Goal: Task Accomplishment & Management: Complete application form

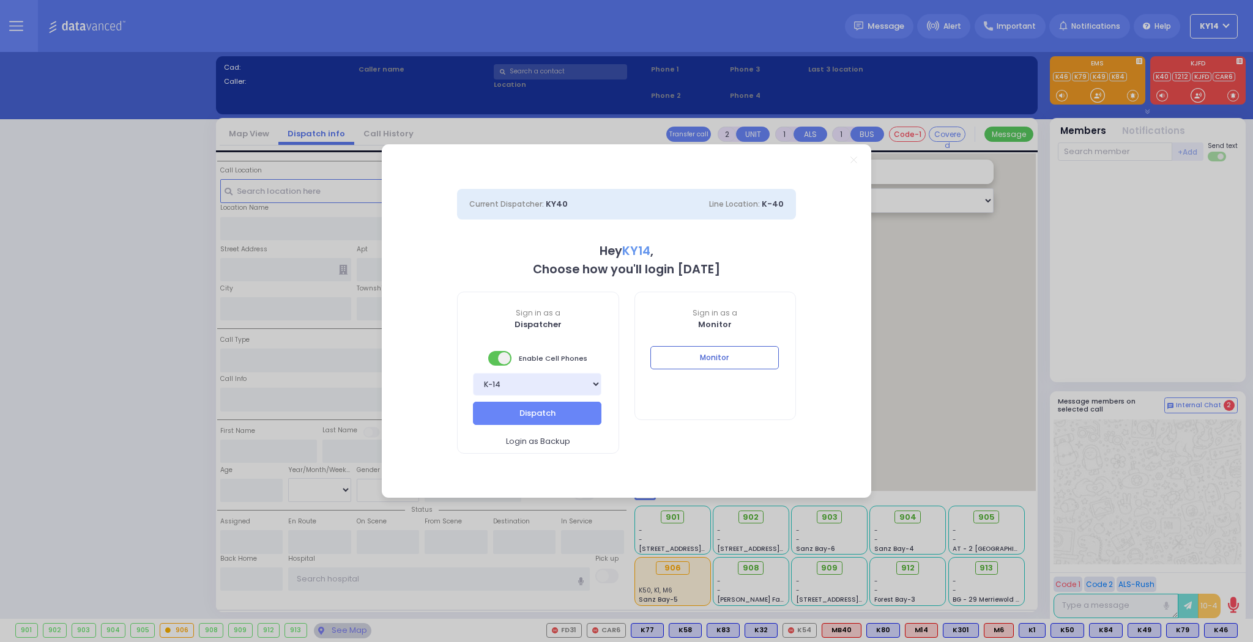
select select "2"
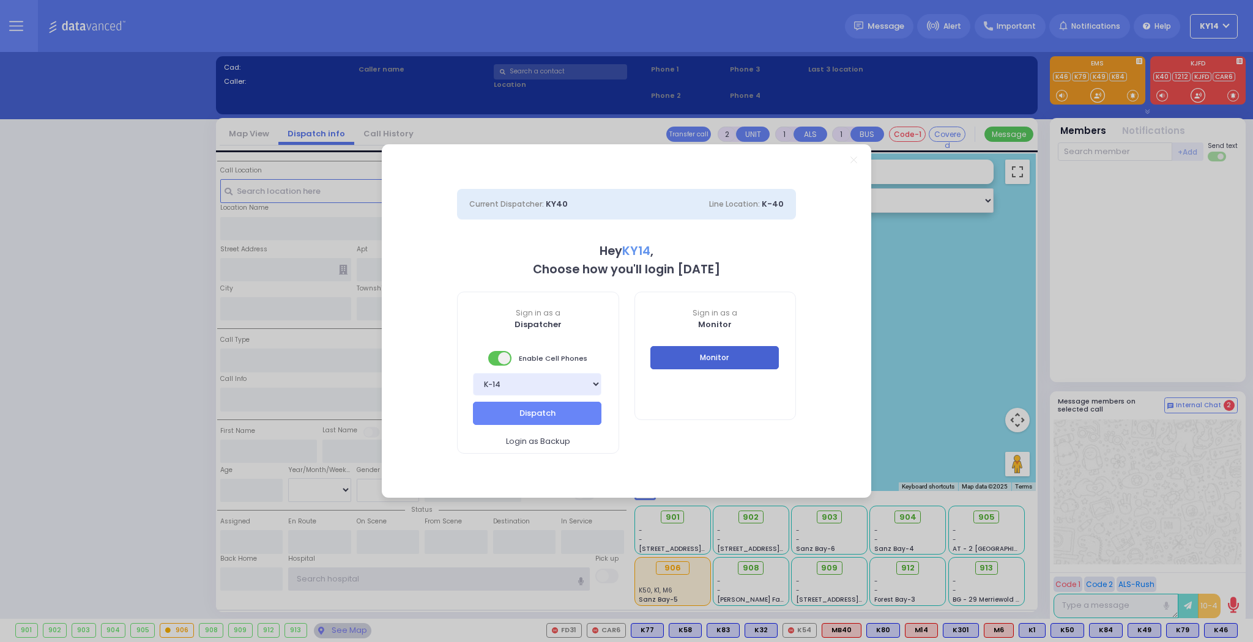
type input "ky14"
click at [727, 354] on button "Monitor" at bounding box center [714, 357] width 128 height 23
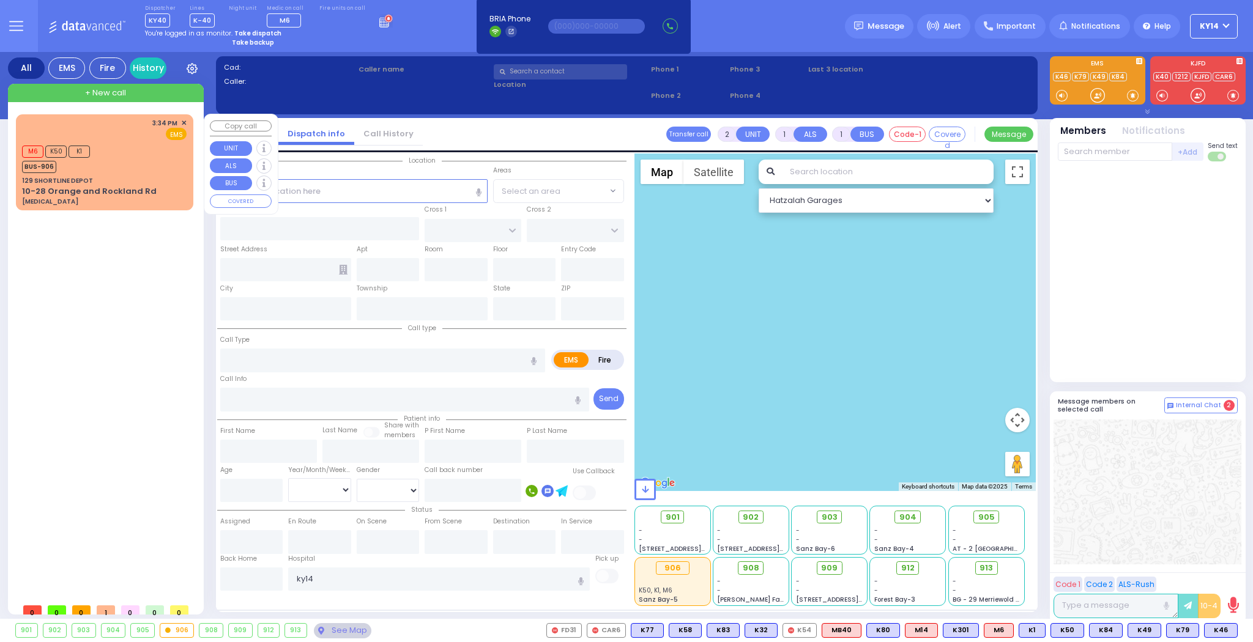
click at [116, 138] on div "3:34 PM ✕ EMS" at bounding box center [104, 129] width 165 height 23
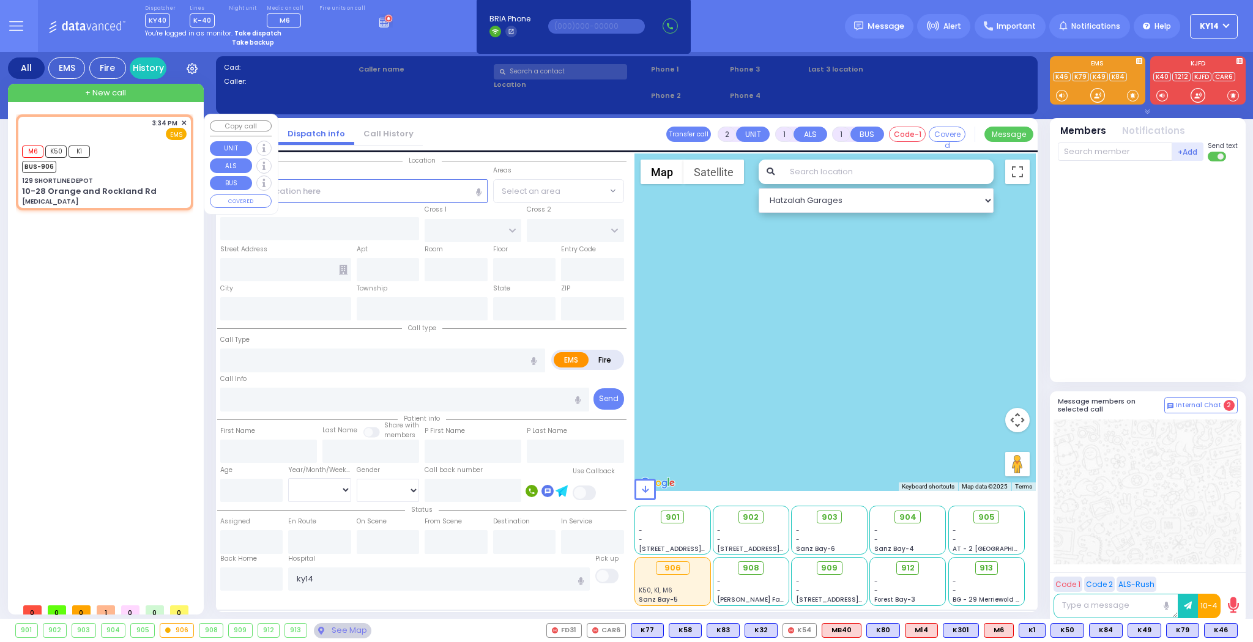
type input "6"
select select
type input "[MEDICAL_DATA]"
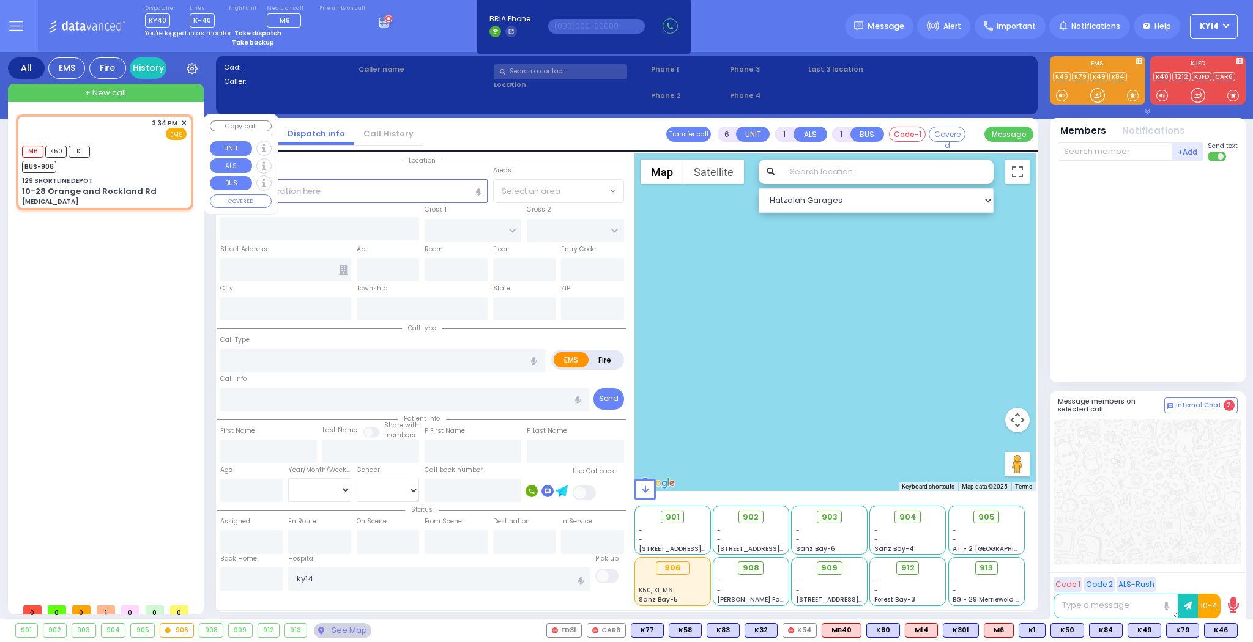
radio input "true"
type input "Unknown"
select select "Year"
type input "15:34"
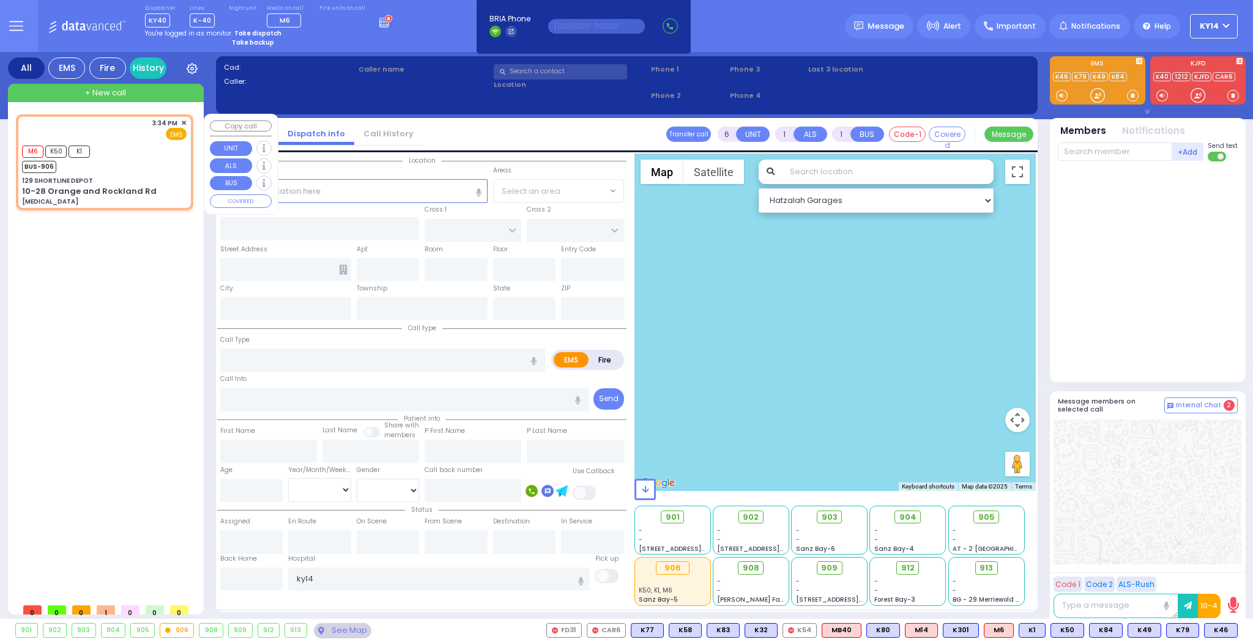
type input "15:35"
select select "Hatzalah Garages"
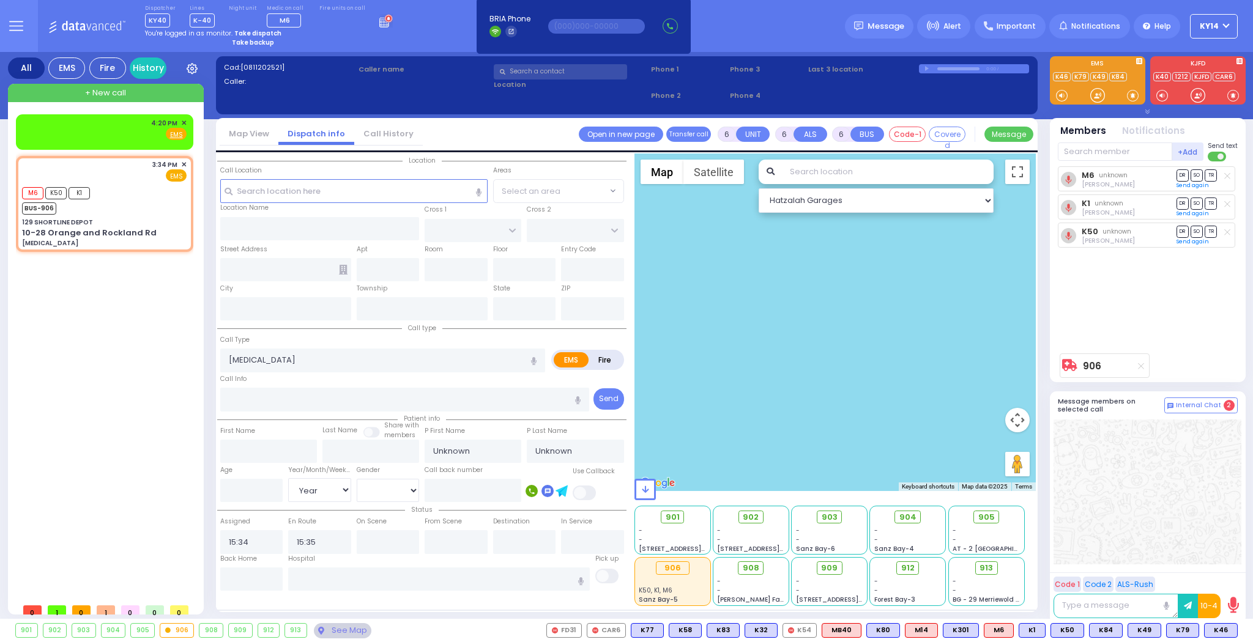
type input "129 SHORTLINE DEPOT"
type input "10-28 Orange and Rockland Rd"
type input "Monroe"
type input "[US_STATE]"
type input "10950"
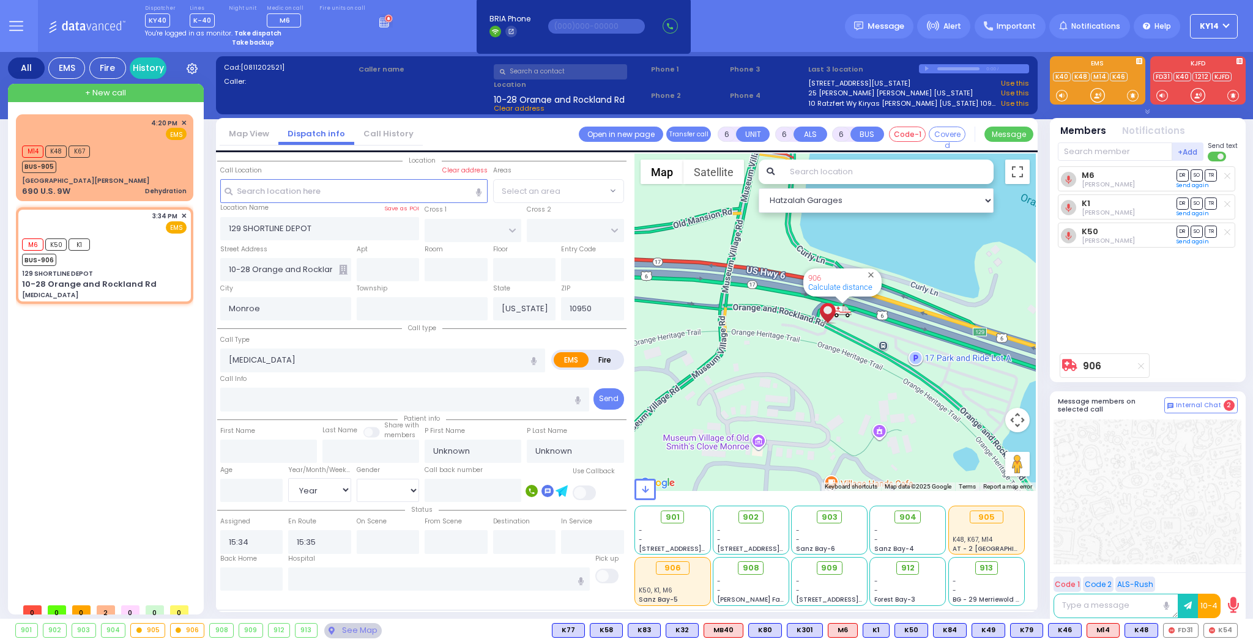
select select
radio input "true"
select select "Year"
select select
radio input "true"
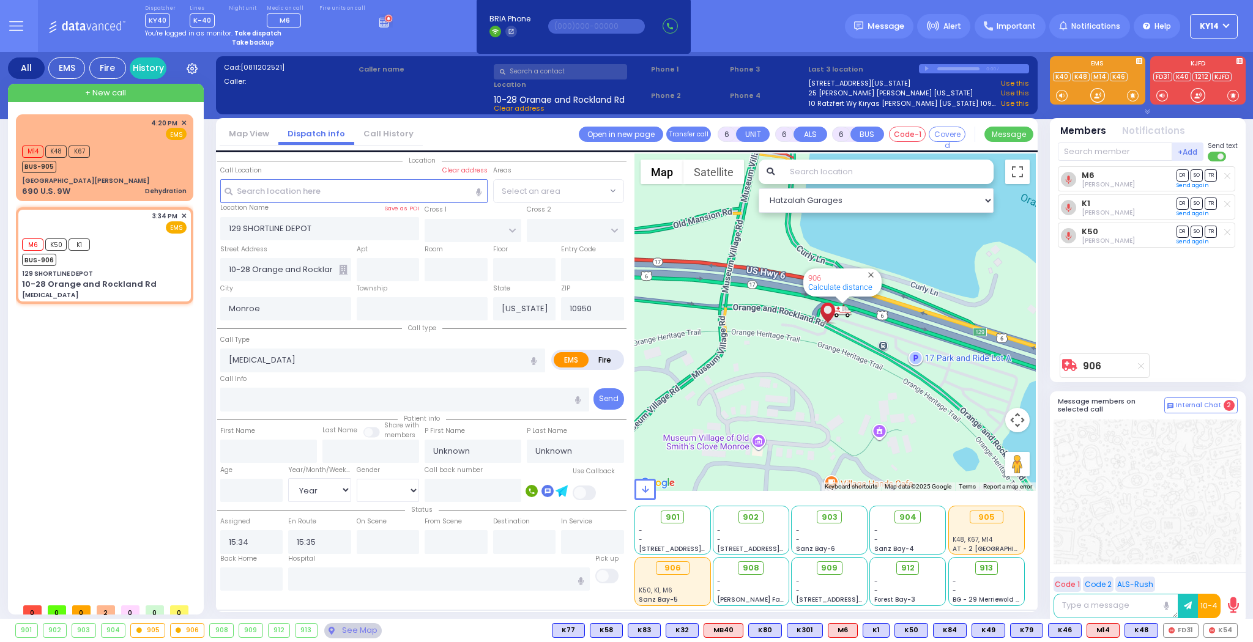
select select "Year"
select select
radio input "true"
select select "Year"
type input "16:26"
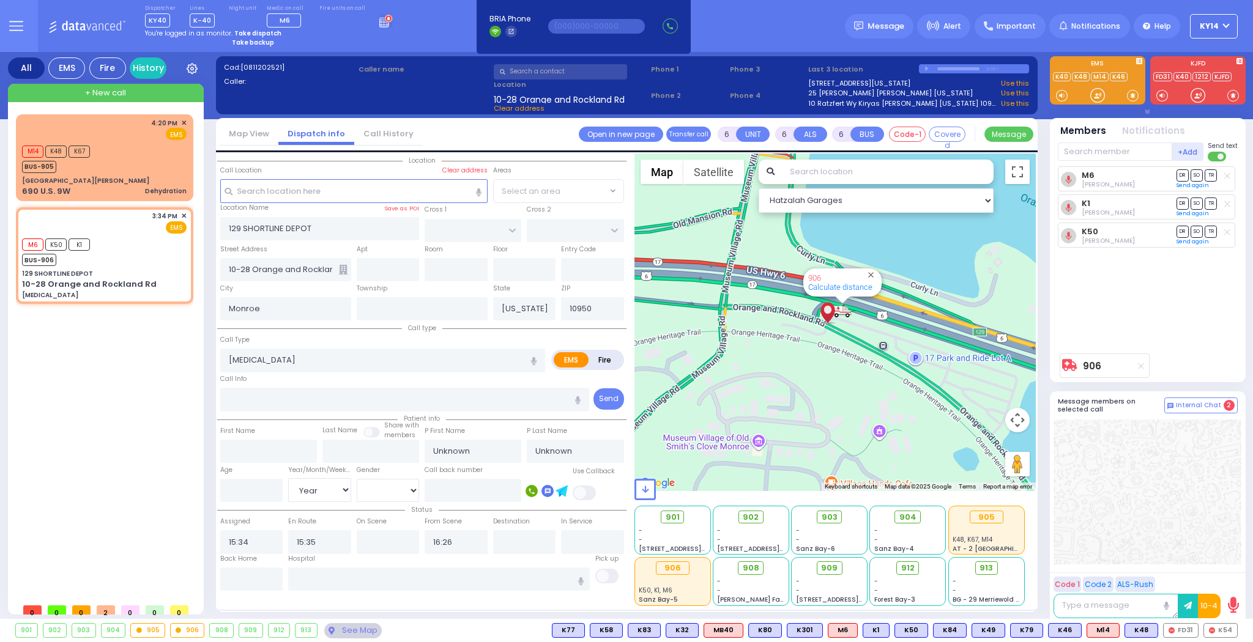
select select "Hatzalah Garages"
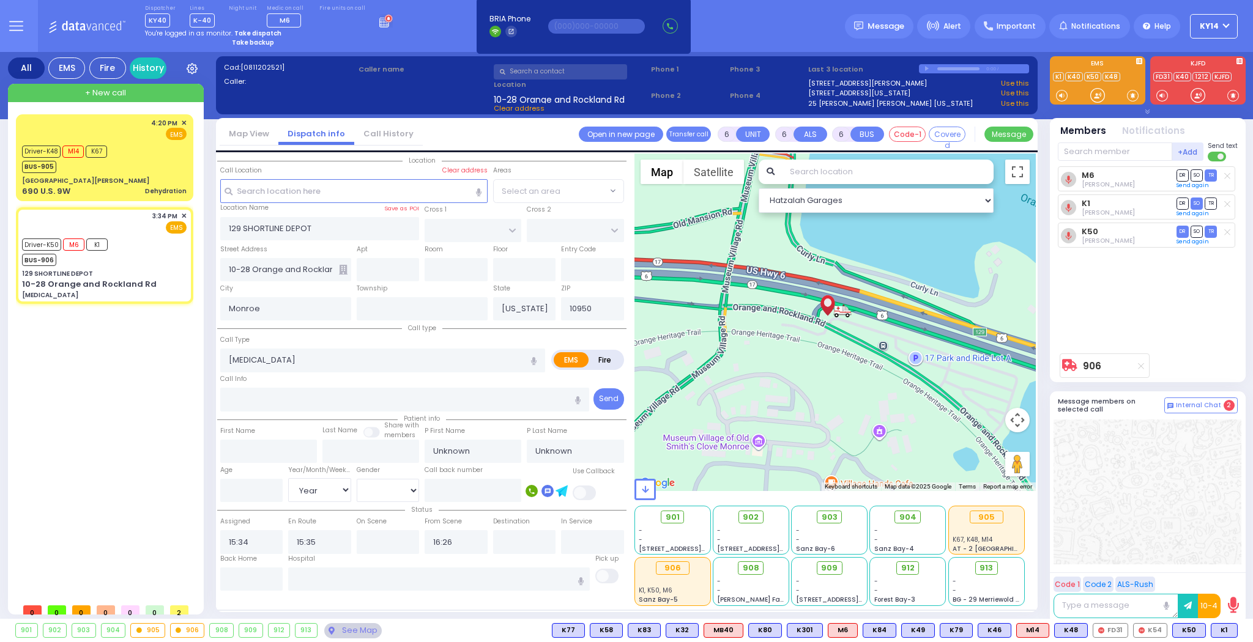
select select
radio input "true"
select select "Year"
select select
radio input "true"
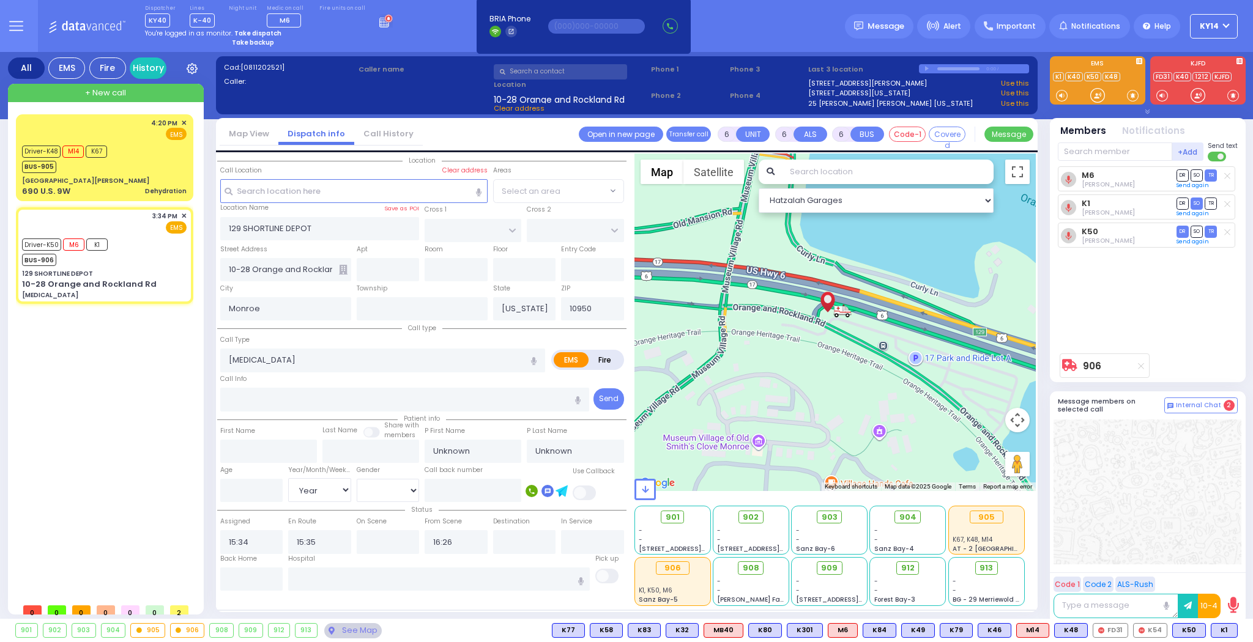
select select "Year"
select select "Hatzalah Garages"
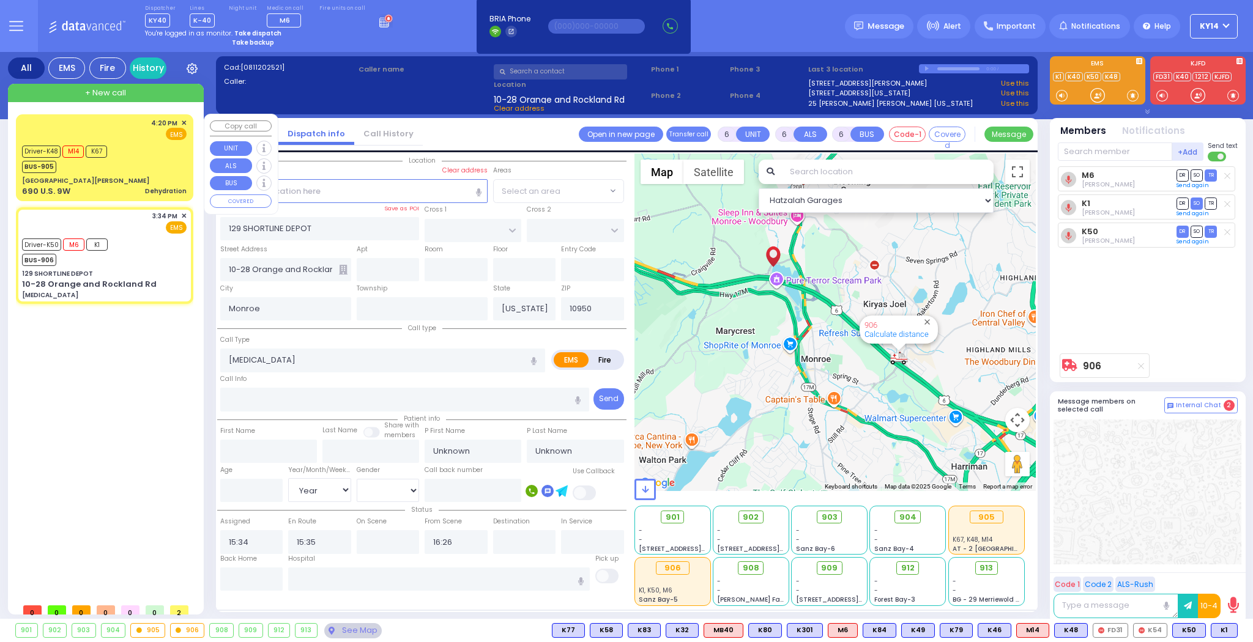
click at [133, 148] on div "Driver-K48 M14 K67 BUS-905" at bounding box center [104, 158] width 165 height 31
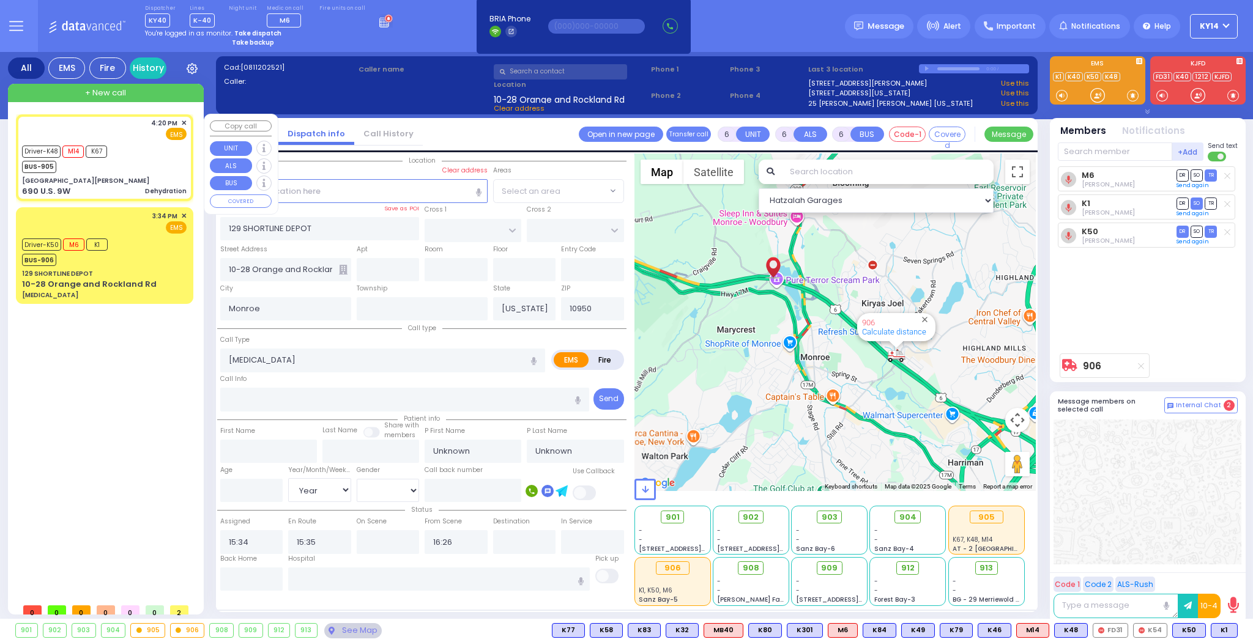
type input "1"
select select
type input "Dehydration"
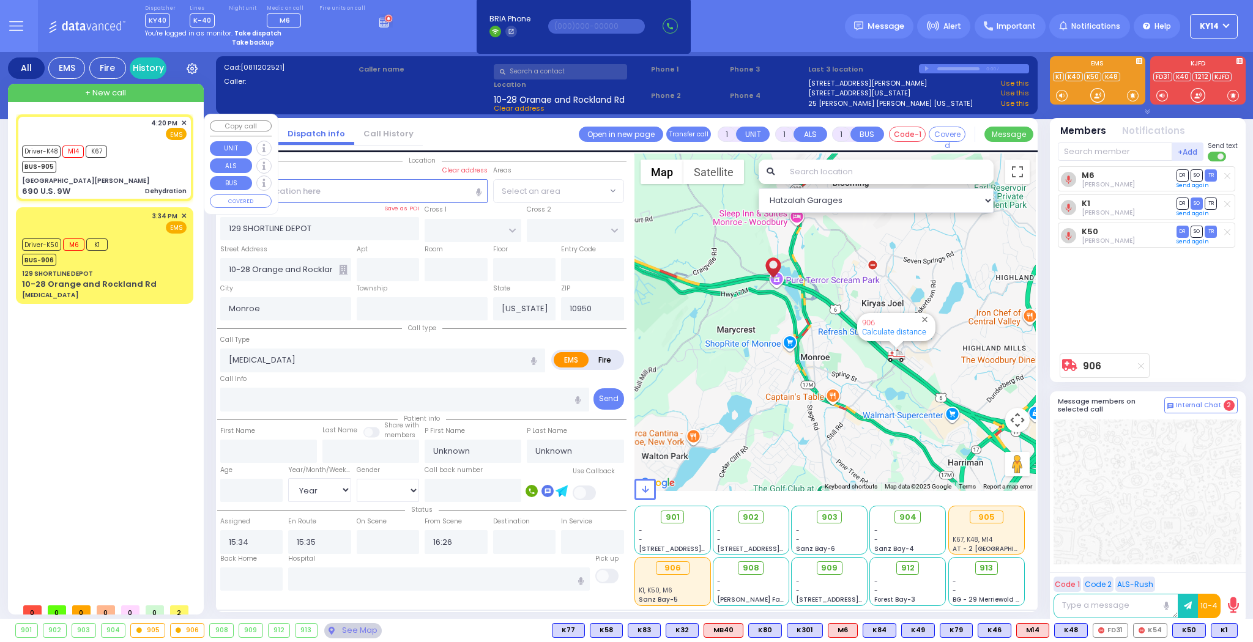
radio input "true"
select select
type input "16:20"
type input "16:21"
select select "Hatzalah Garages"
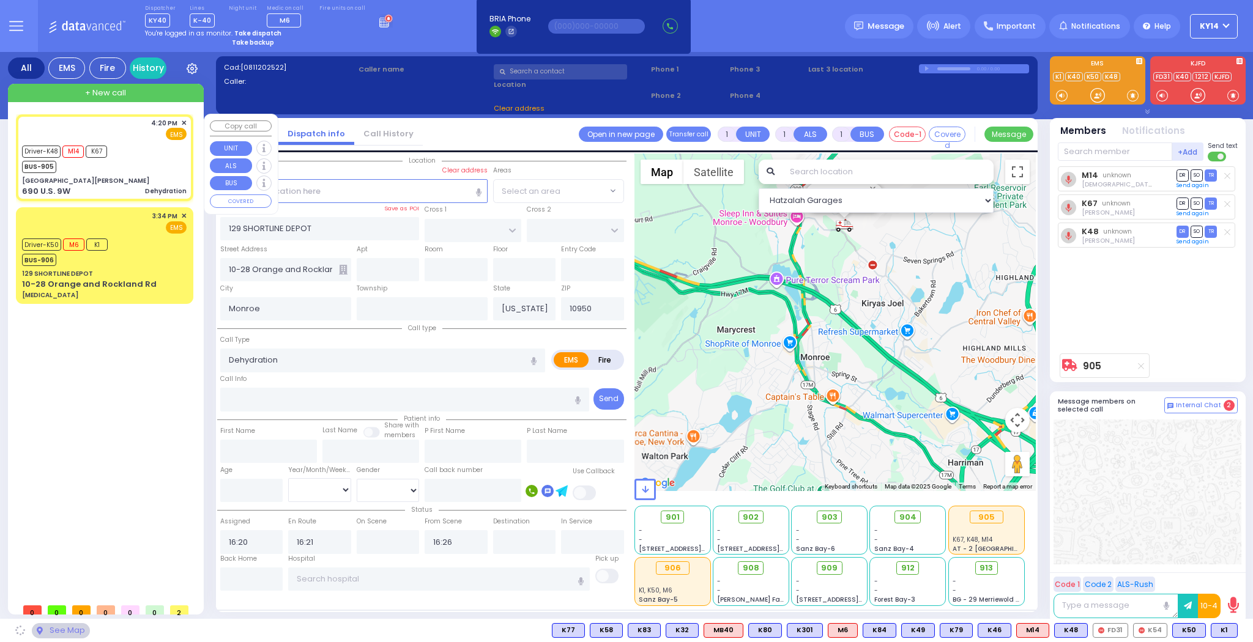
type input "[GEOGRAPHIC_DATA][PERSON_NAME]"
type input "FIREFIGHTERS MEMORIAL DR"
type input "BEAR MOUNTAIN TRAFFIC CIRCLE"
type input "690 U.S. 9W"
type input "Highland Falls"
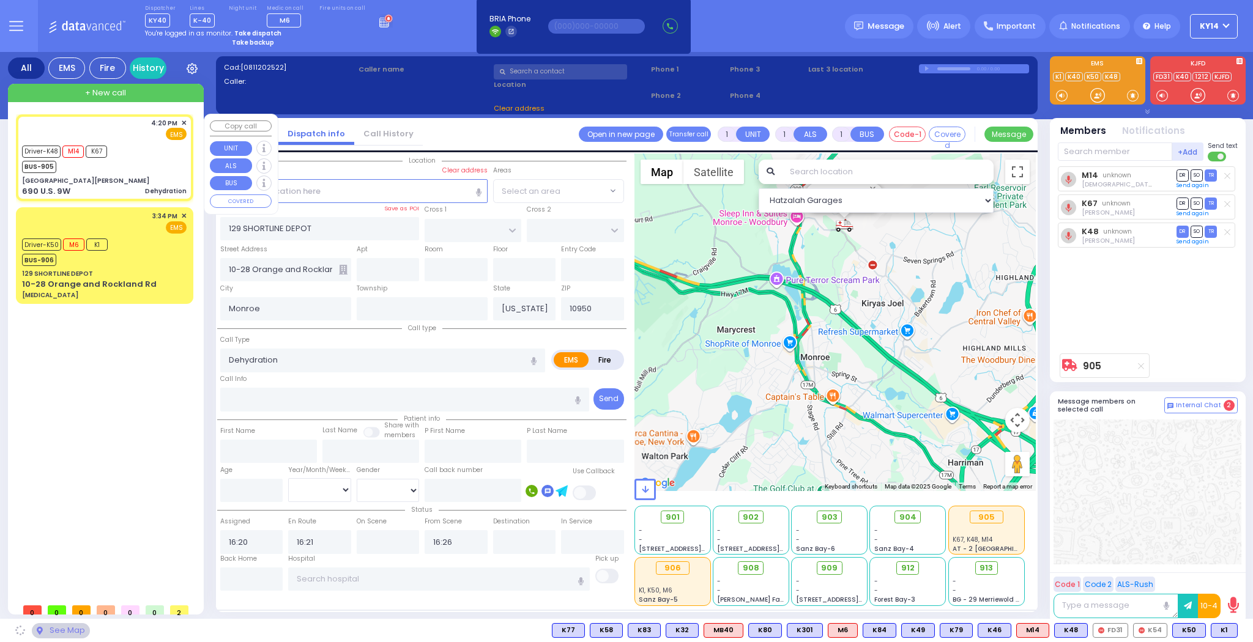
type input "10928"
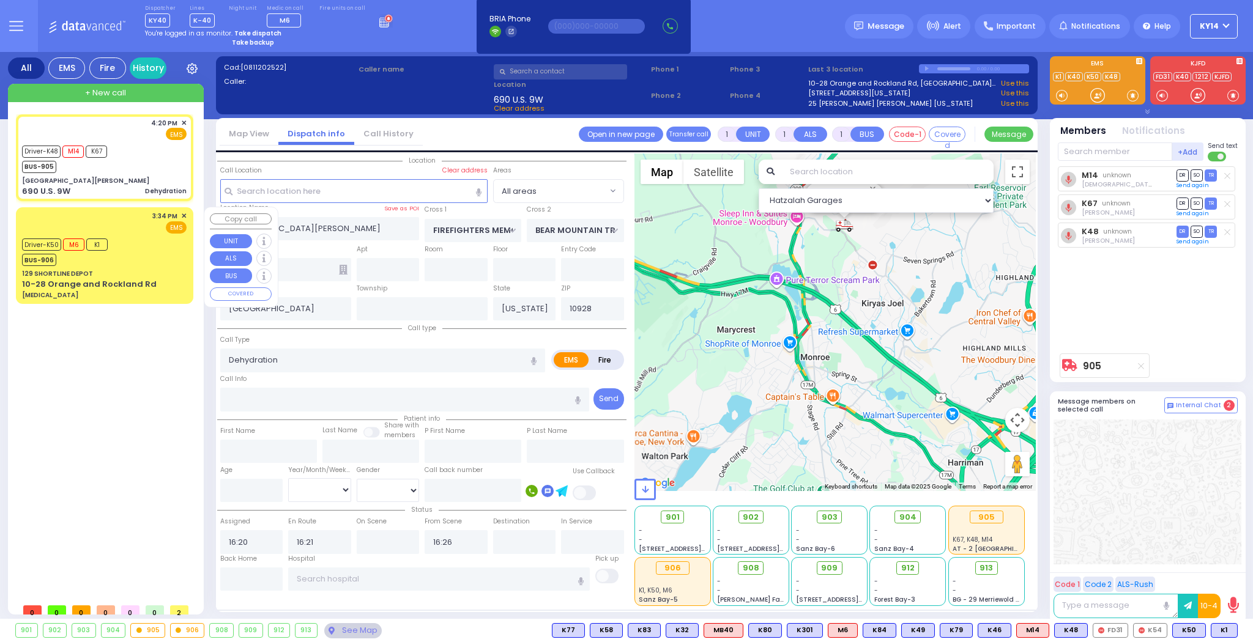
click at [133, 255] on div "Driver-K50 M6 K1 BUS-906" at bounding box center [104, 251] width 165 height 31
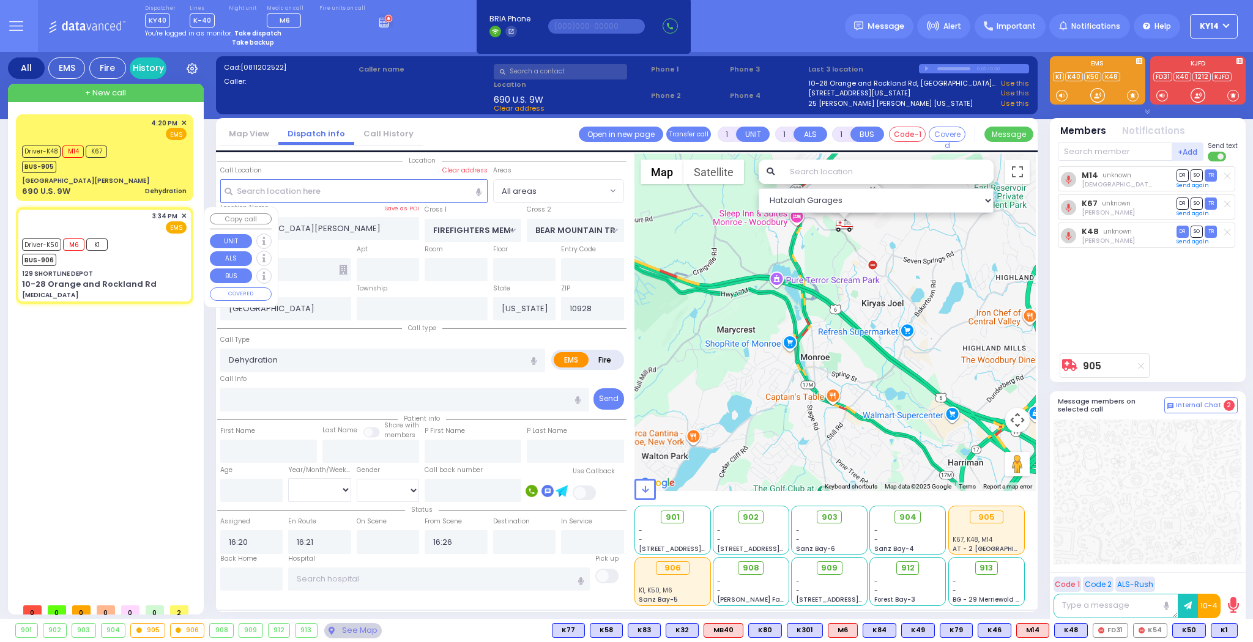
type input "6"
select select
type input "[MEDICAL_DATA]"
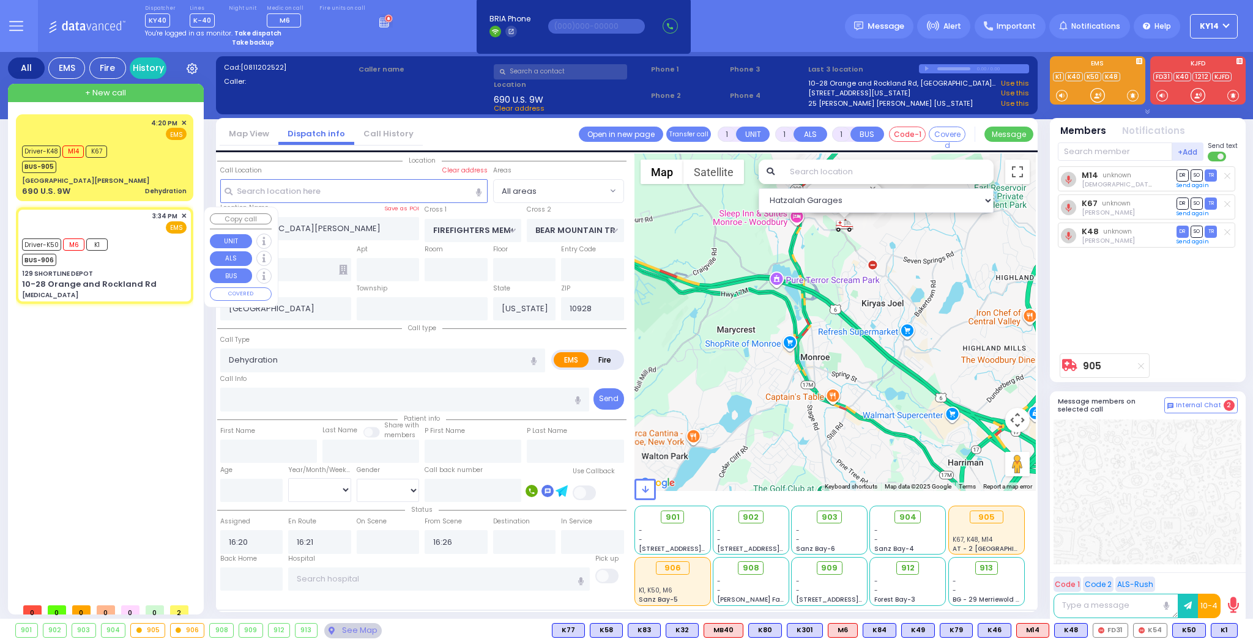
radio input "true"
type input "Unknown"
select select "Year"
type input "15:34"
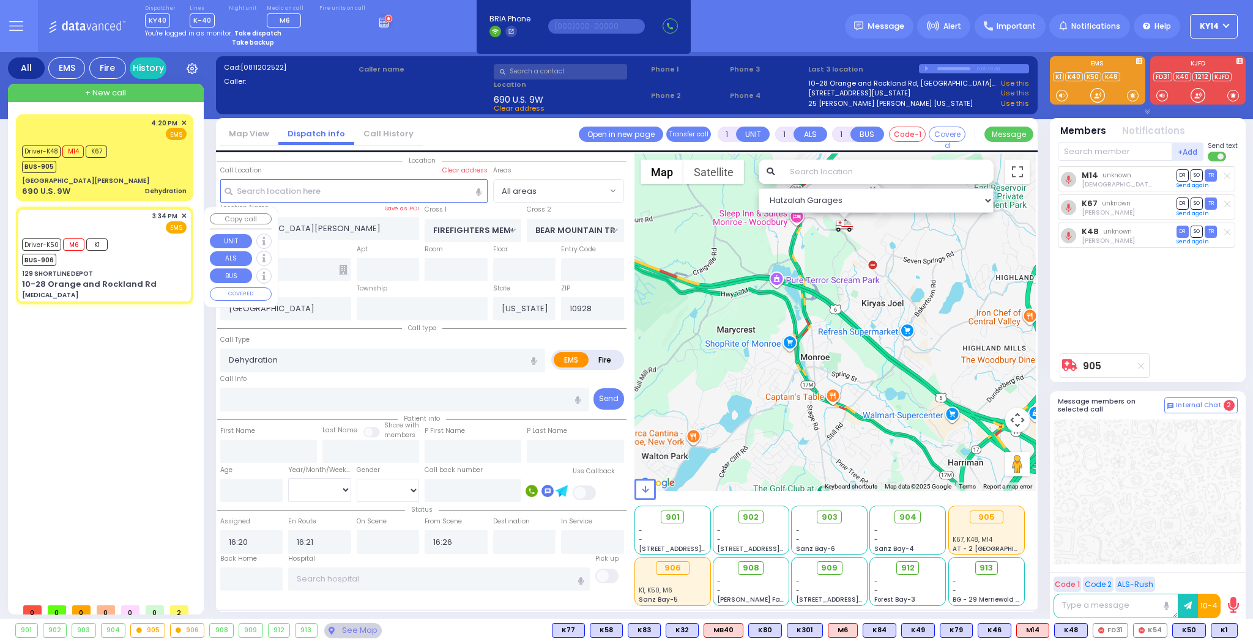
type input "15:35"
select select "Hatzalah Garages"
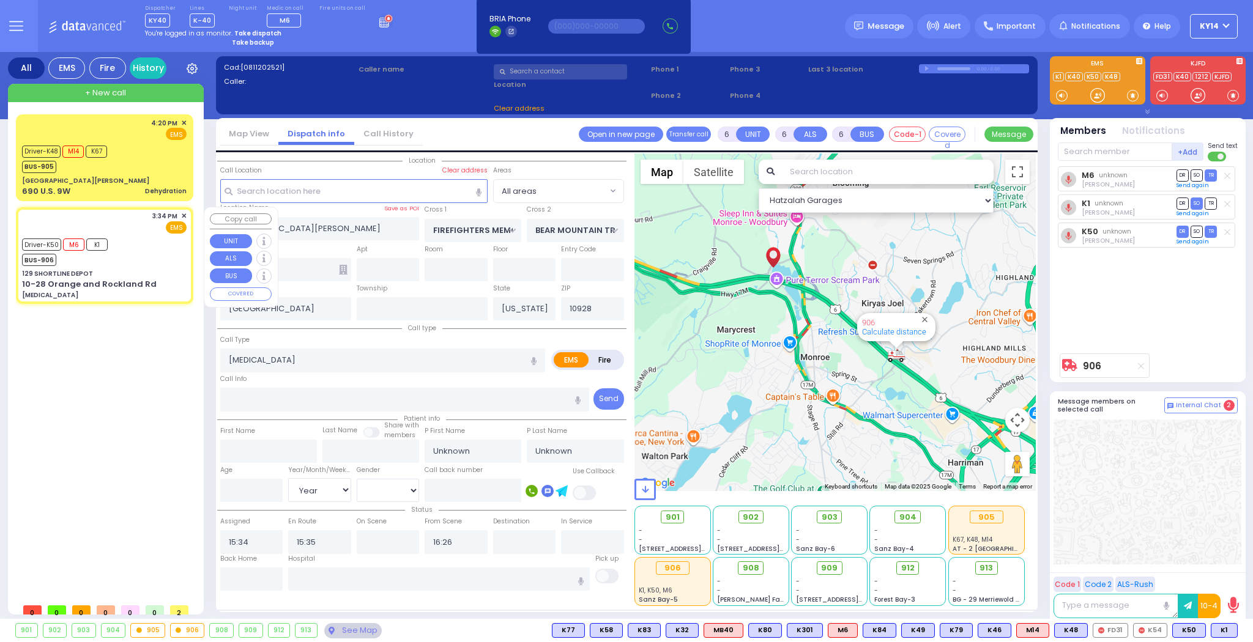
type input "129 SHORTLINE DEPOT"
type input "10-28 Orange and Rockland Rd"
type input "Monroe"
type input "10950"
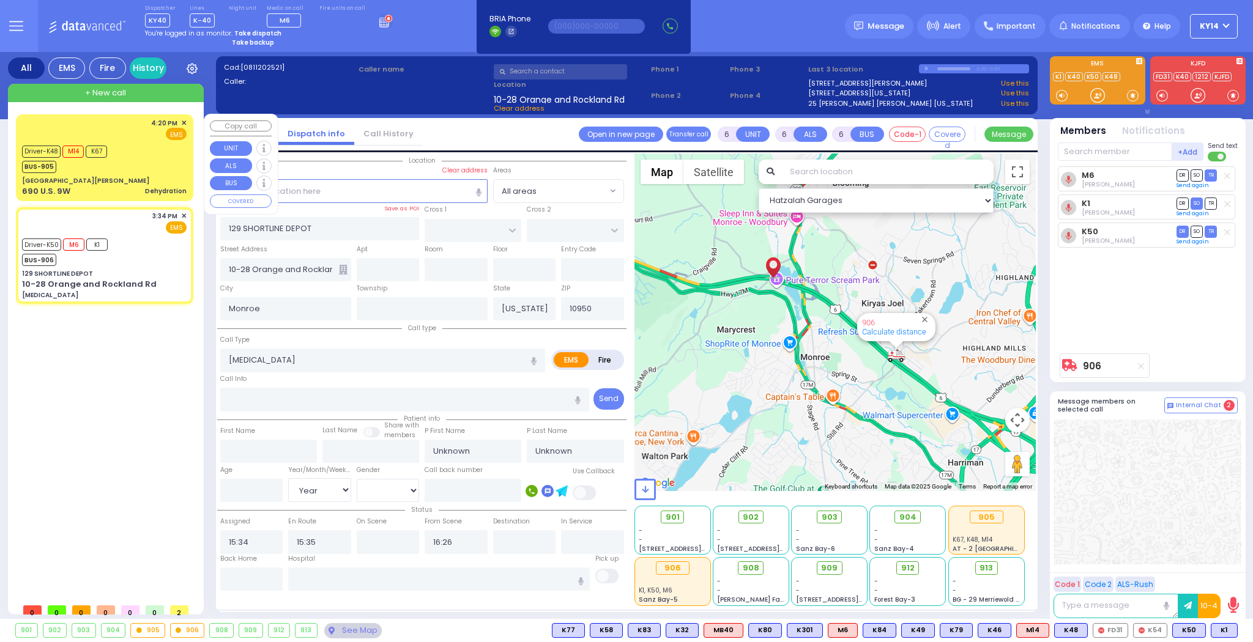
click at [121, 169] on div "Driver-K48 M14 K67 BUS-905" at bounding box center [104, 158] width 165 height 31
type input "1"
select select
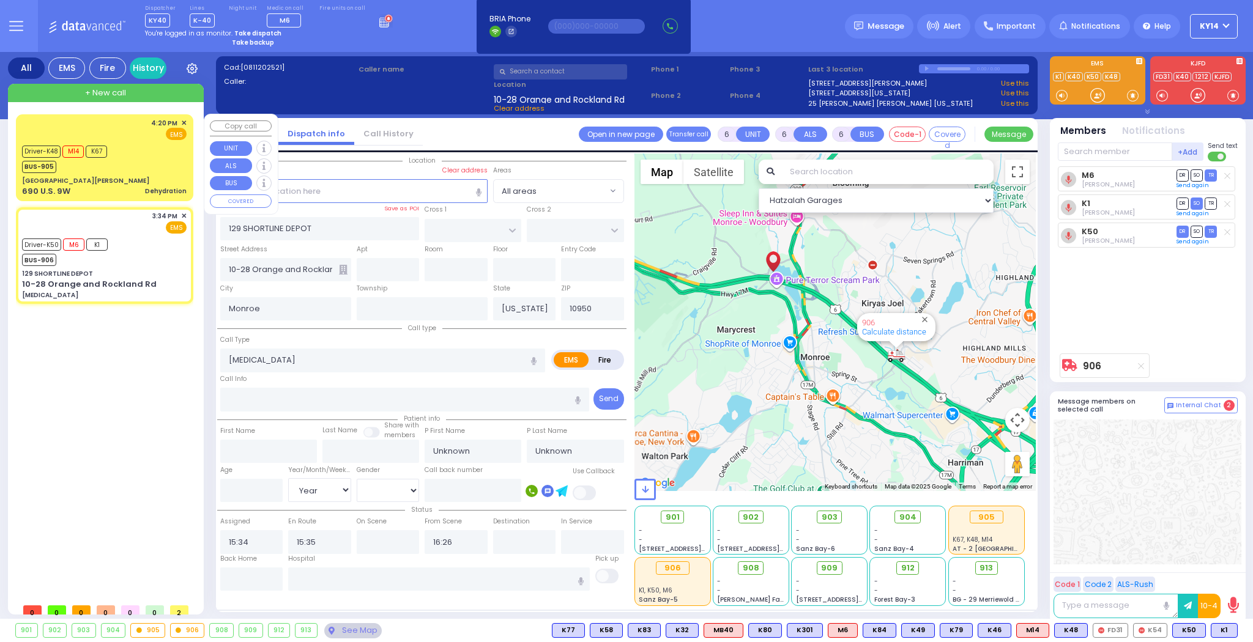
type input "Dehydration"
radio input "true"
select select
type input "16:20"
type input "16:21"
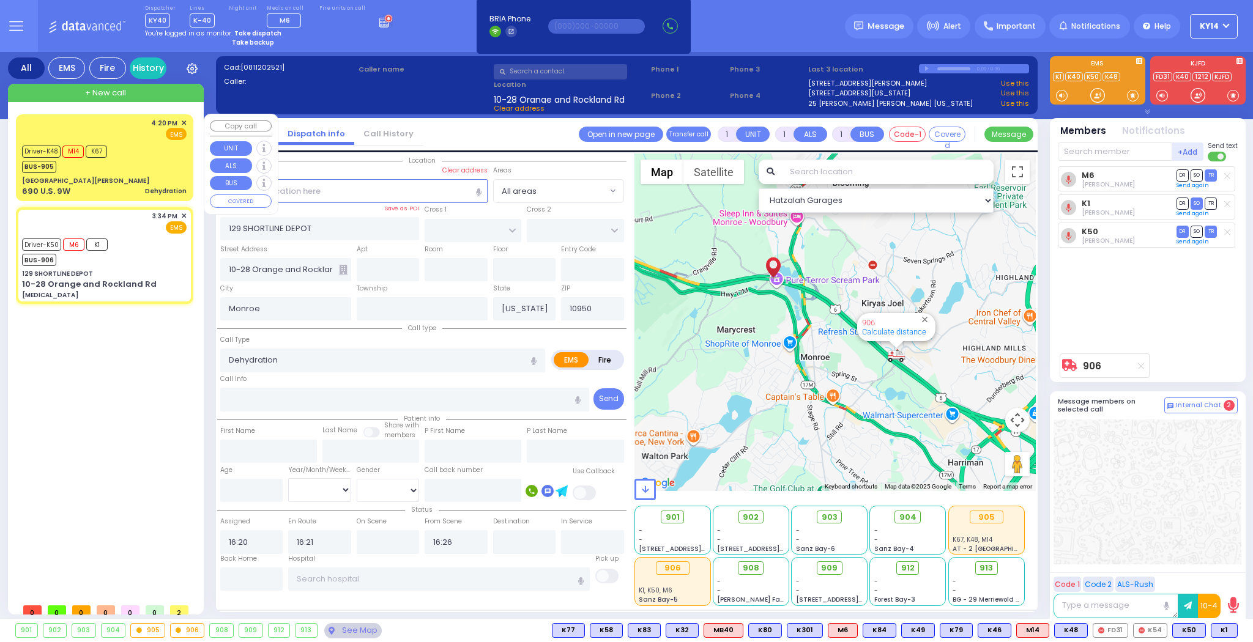
select select "Hatzalah Garages"
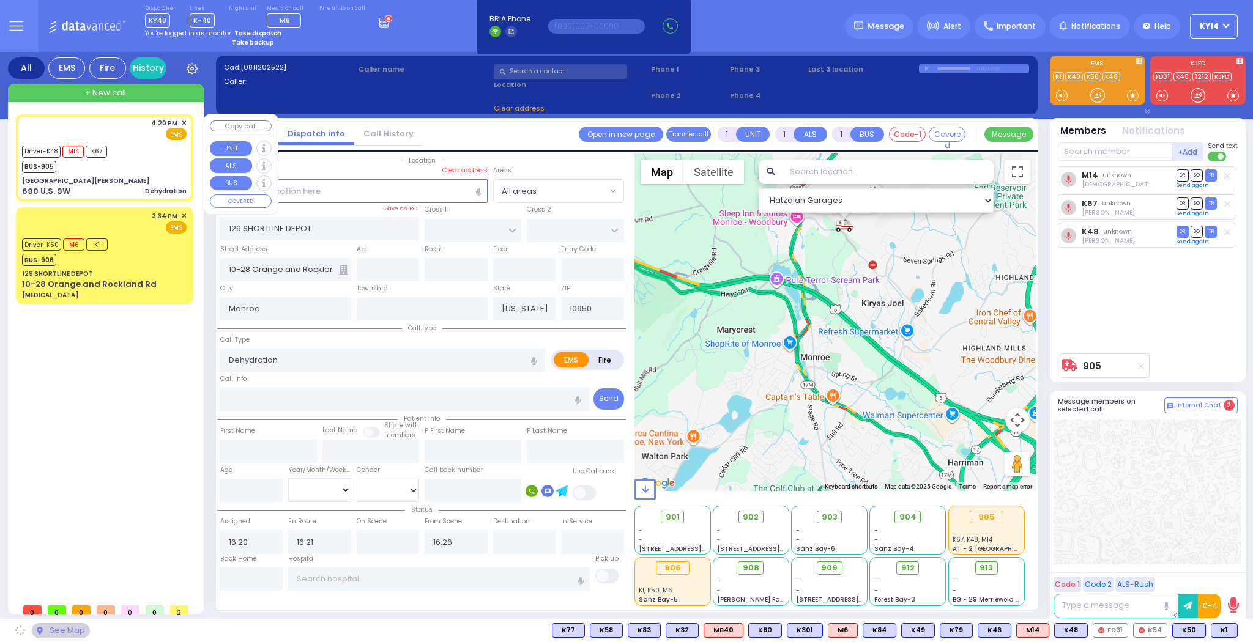
type input "[GEOGRAPHIC_DATA][PERSON_NAME]"
type input "FIREFIGHTERS MEMORIAL DR"
type input "BEAR MOUNTAIN TRAFFIC CIRCLE"
type input "690 U.S. 9W"
type input "Highland Falls"
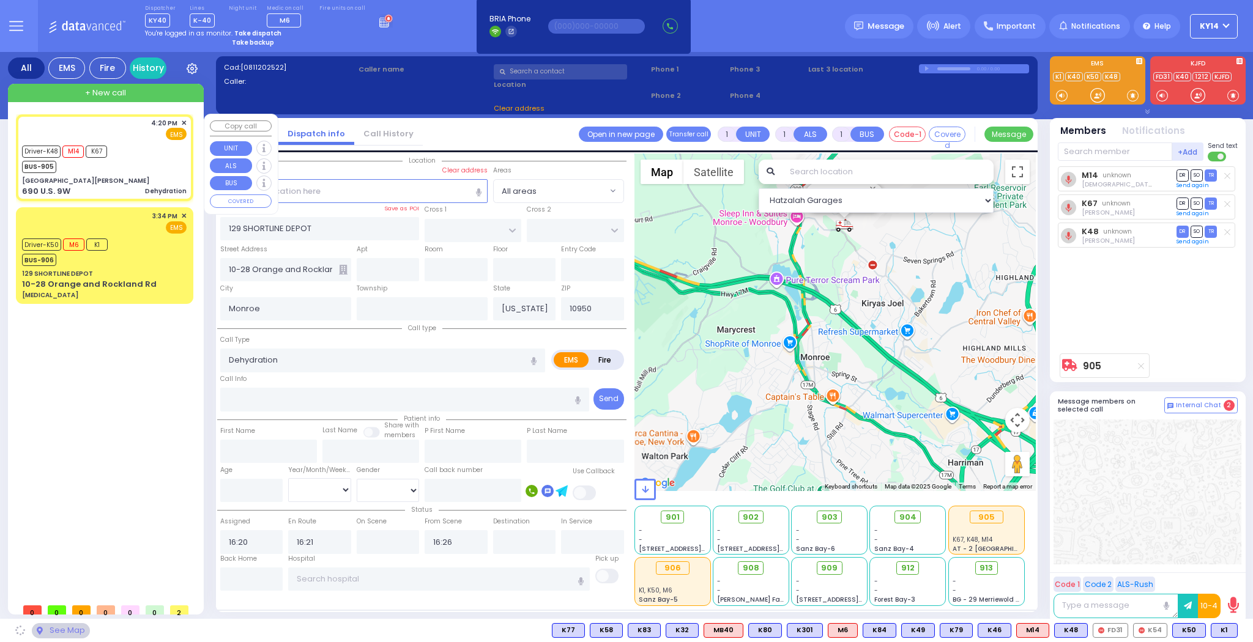
type input "10928"
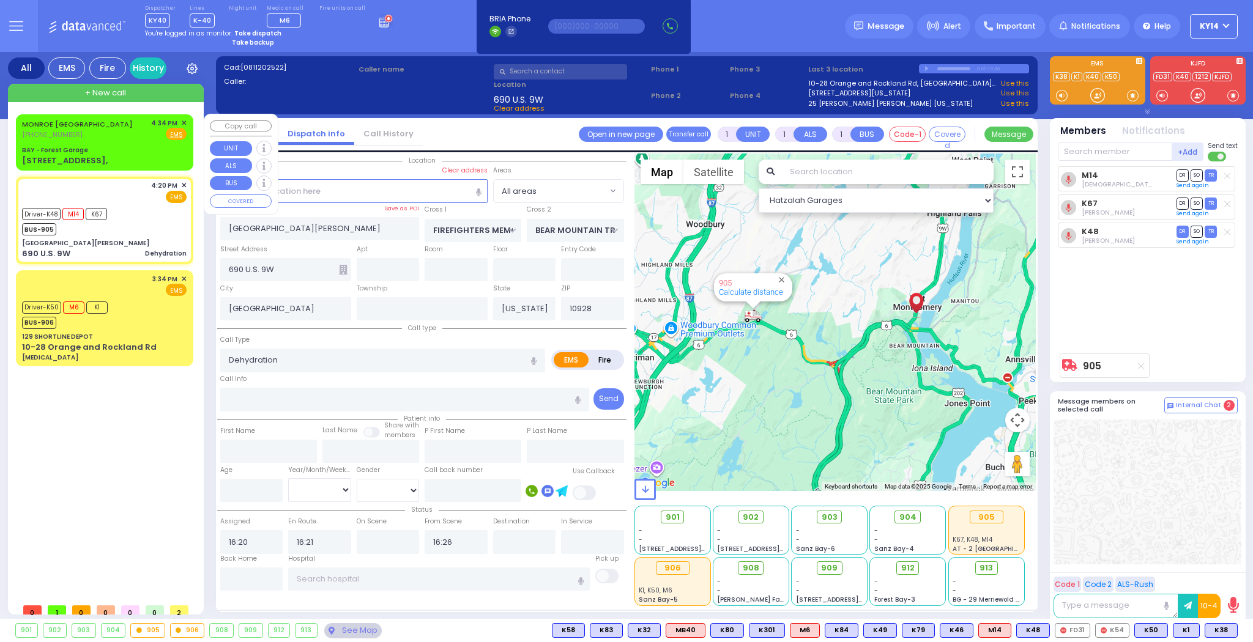
click at [114, 139] on div "MONROE NY (845) 662-9946 4:34 PM ✕ Fire EMS" at bounding box center [104, 129] width 165 height 23
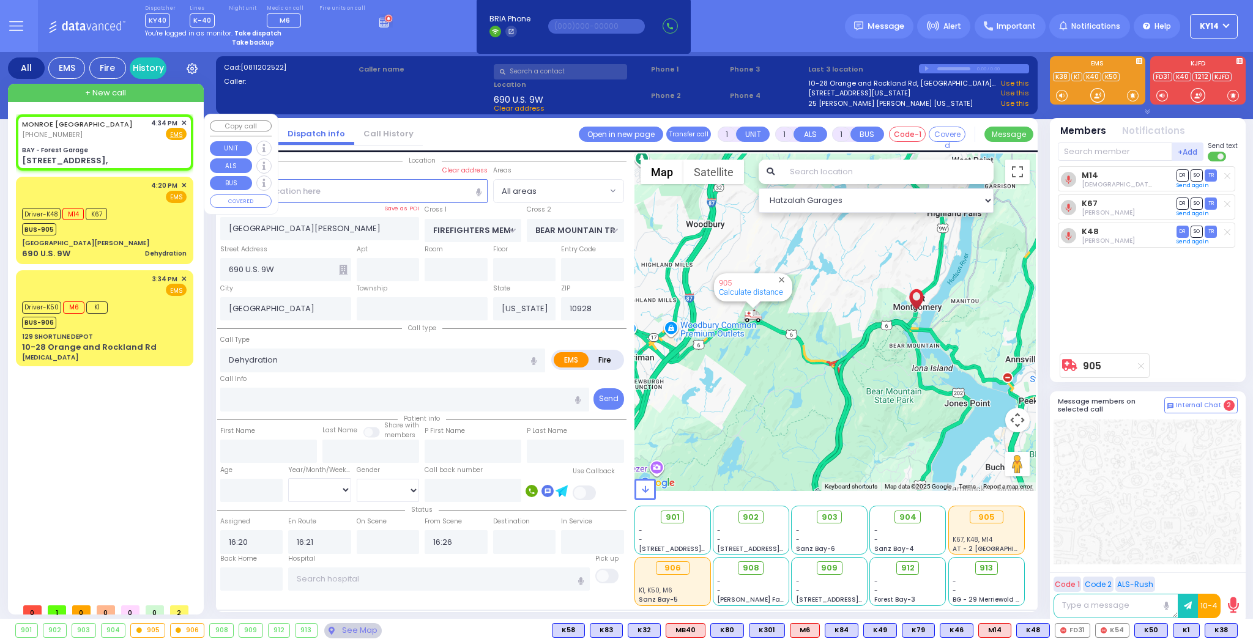
type input "2"
select select
radio input "true"
select select
type input "16:34"
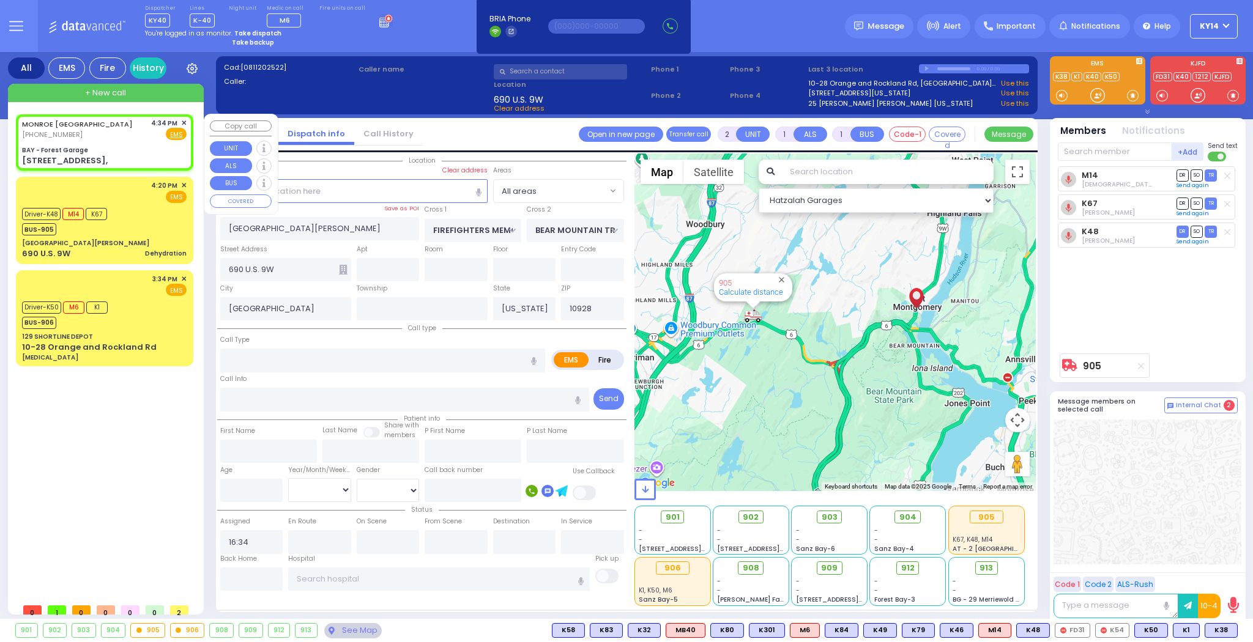
select select "Hatzalah Garages"
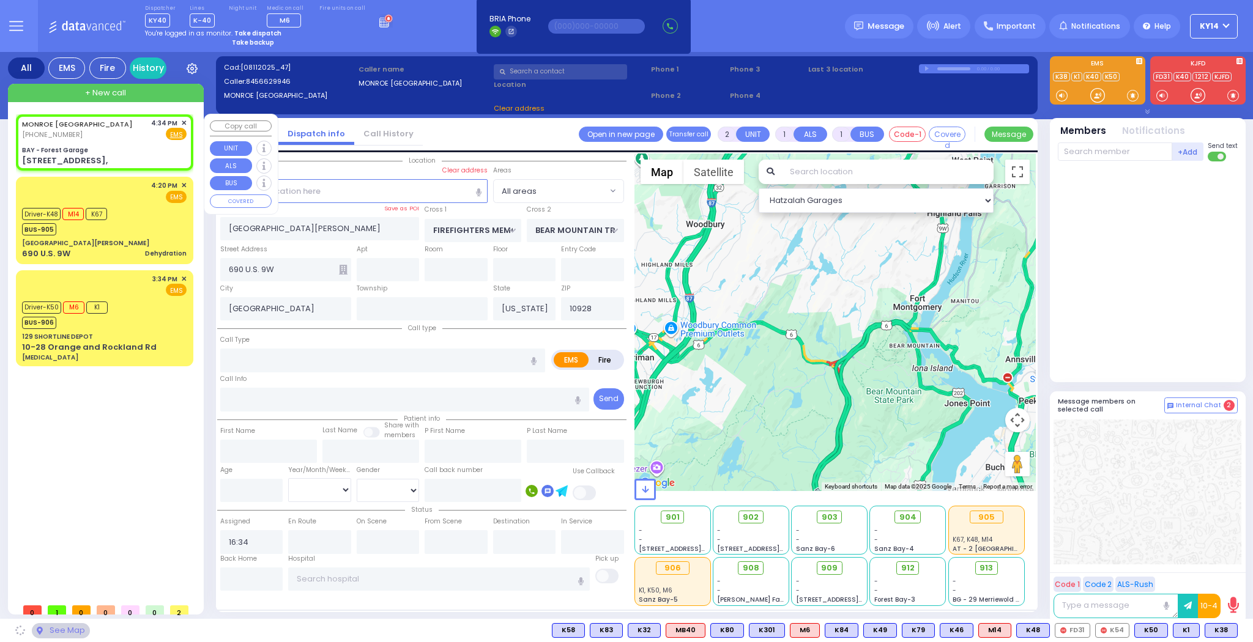
type input "BAY - Forest Garage"
type input "SANZ COURT"
type input "[PERSON_NAME] COURT"
type input "[STREET_ADDRESS],"
type input "Monroe"
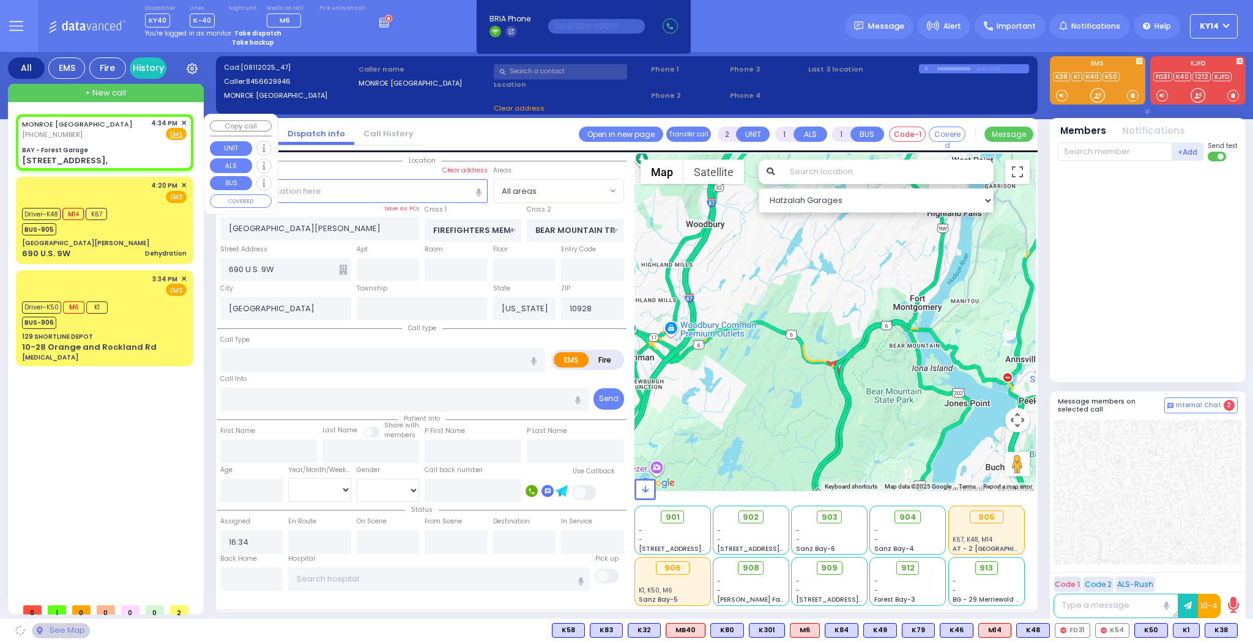
type input "10950"
select select "SECTION 2"
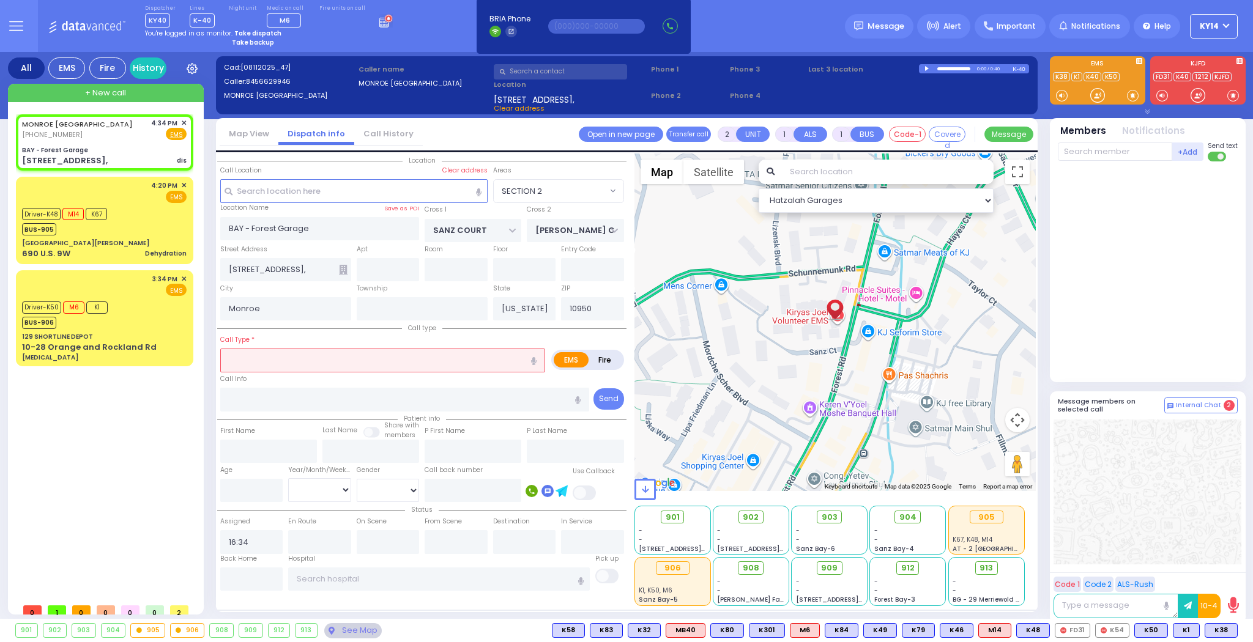
select select
type input "dis"
radio input "true"
select select
select select "Hatzalah Garages"
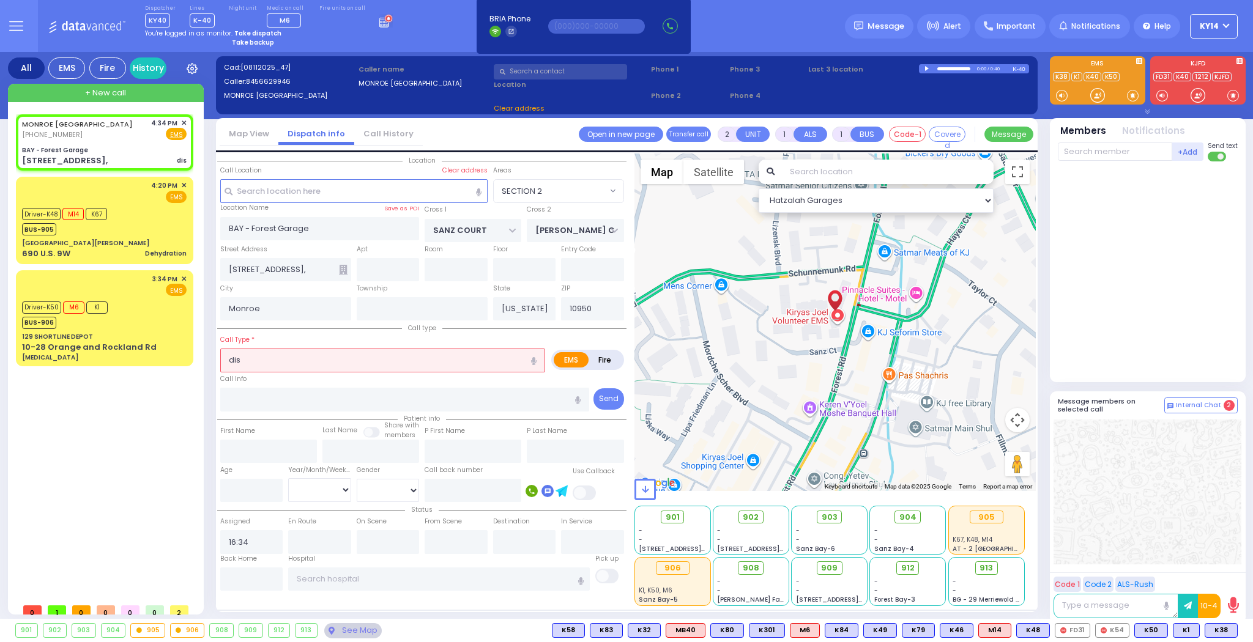
select select "SECTION 2"
select select
radio input "true"
select select
select select "Hatzalah Garages"
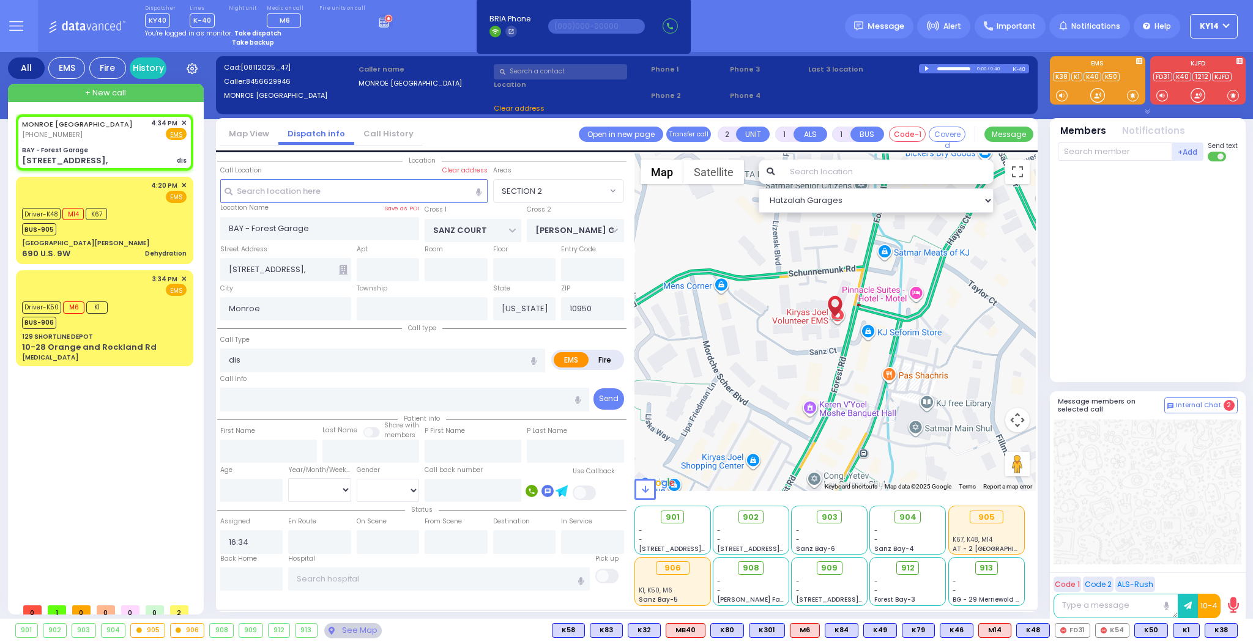
select select "SECTION 2"
select select
type input "weak"
radio input "true"
select select
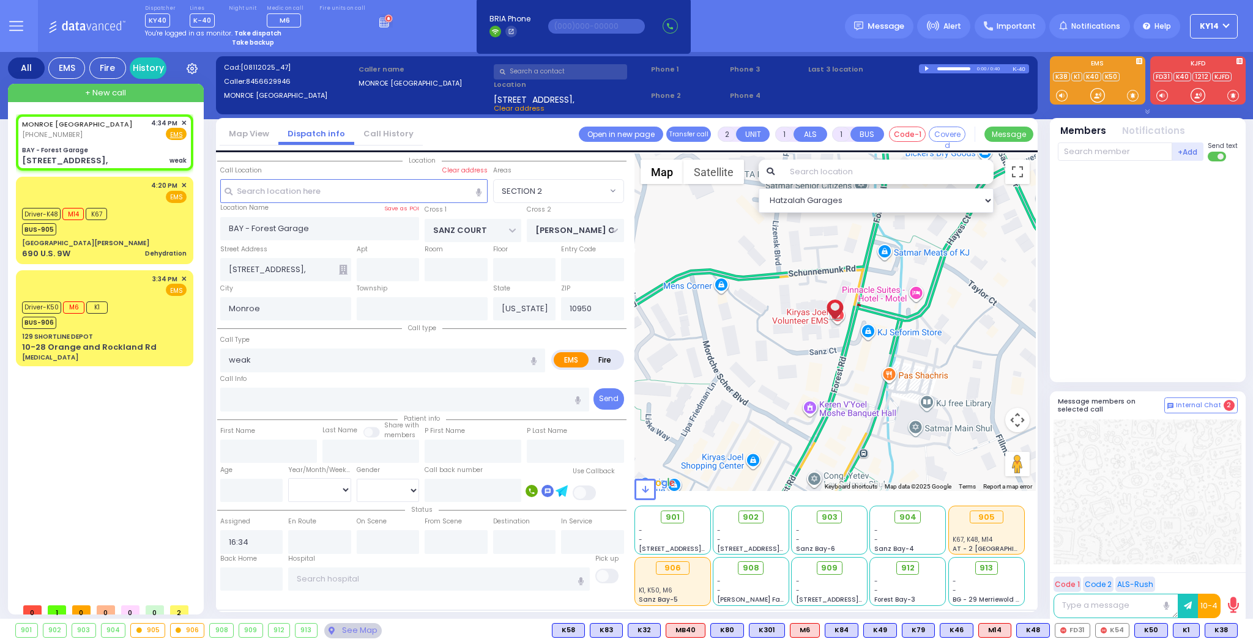
select select "Hatzalah Garages"
select select "SECTION 2"
type input "1"
type input "0"
select select
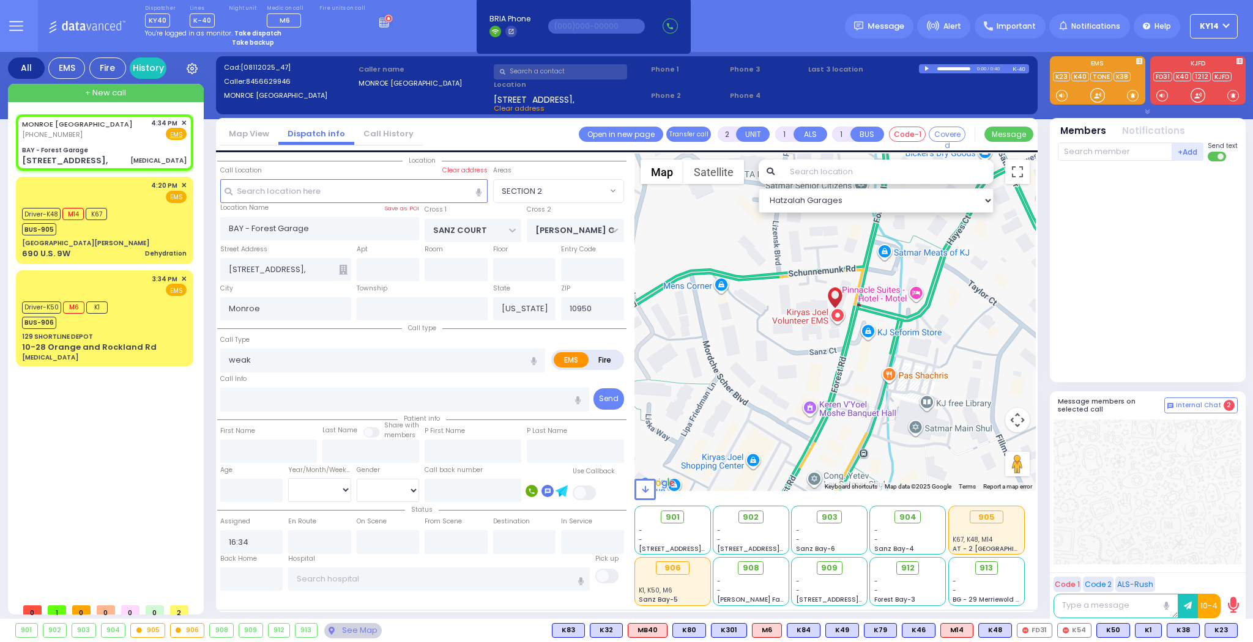
type input "[MEDICAL_DATA]"
radio input "true"
select select
select select "Hatzalah Garages"
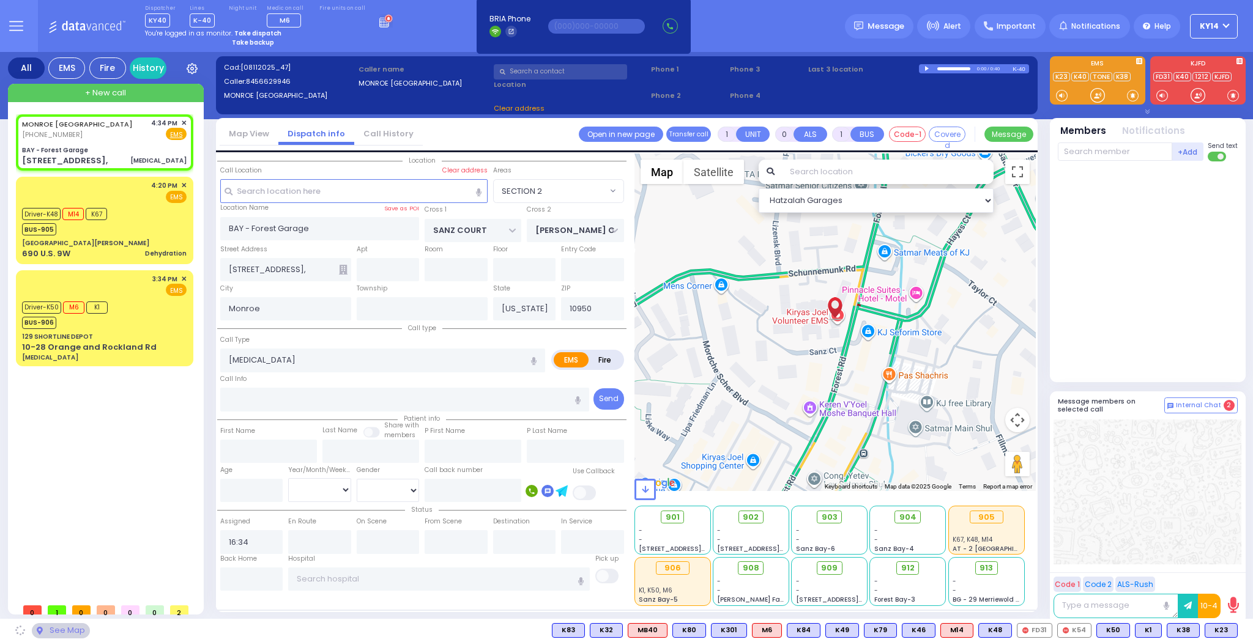
select select "SECTION 2"
select select
radio input "true"
select select
type input "16:36"
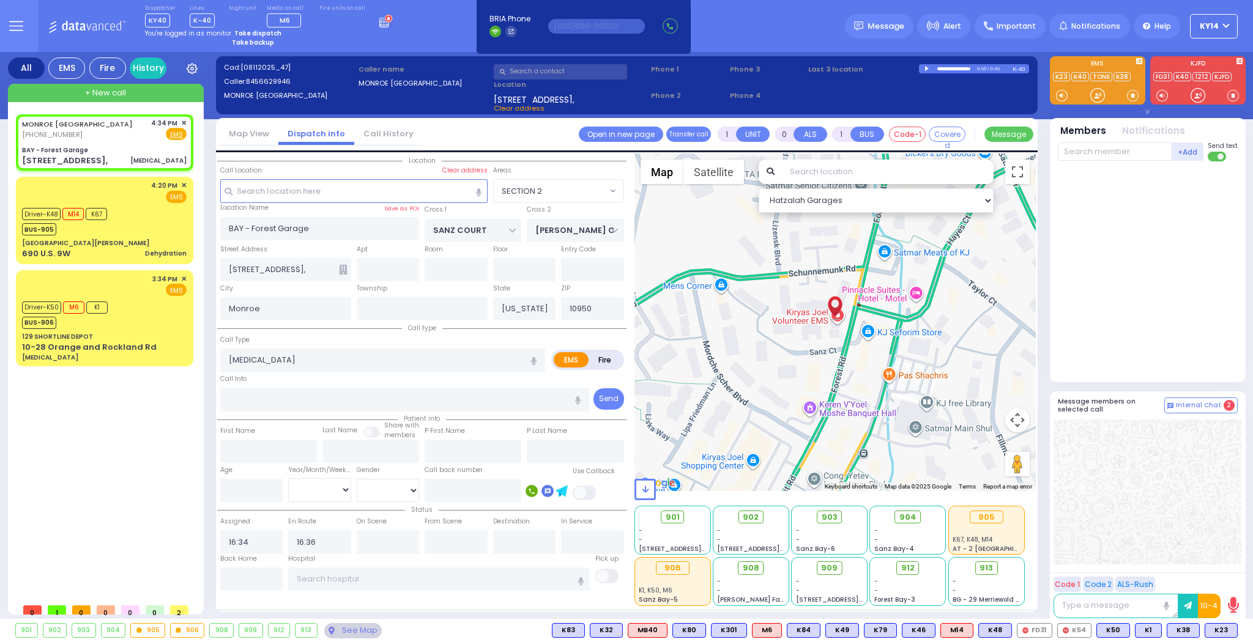
select select "Hatzalah Garages"
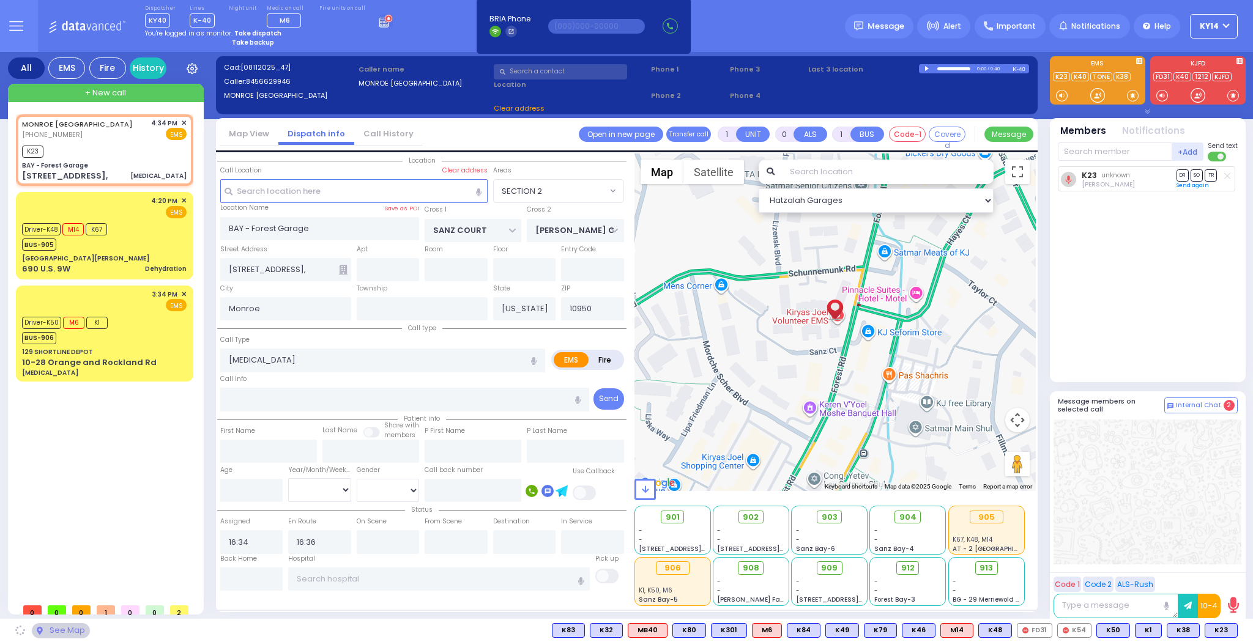
select select
radio input "true"
select select
select select "Hatzalah Garages"
select select "SECTION 2"
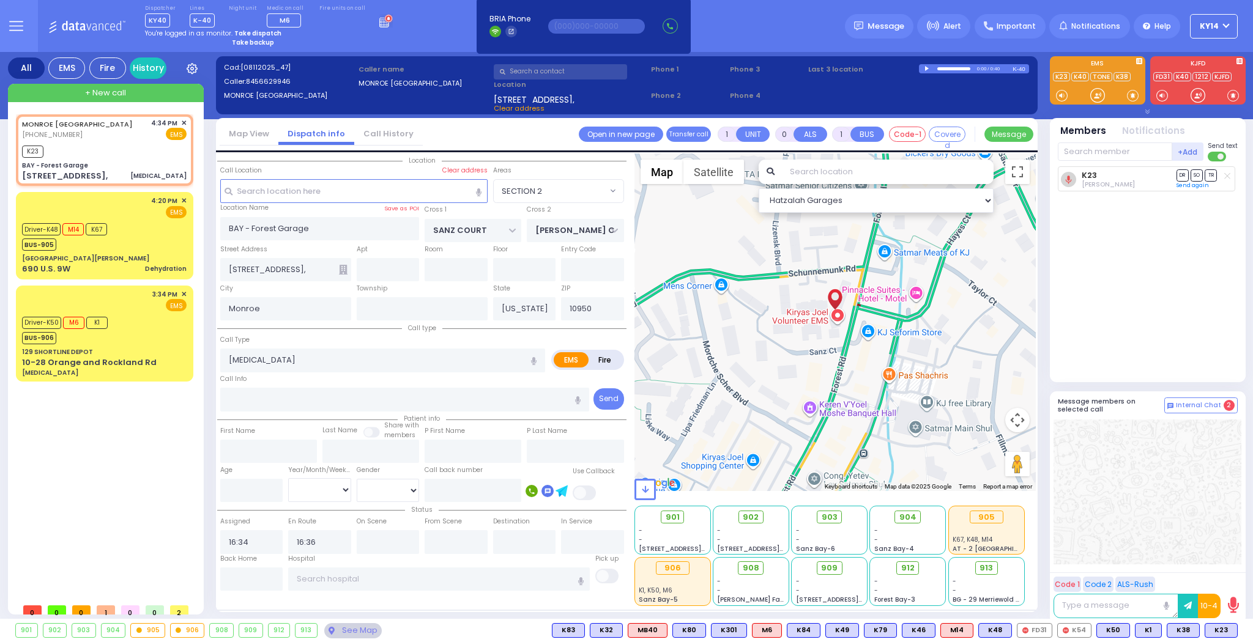
select select "SECTION 2"
select select
radio input "true"
select select
select select "Hatzalah Garages"
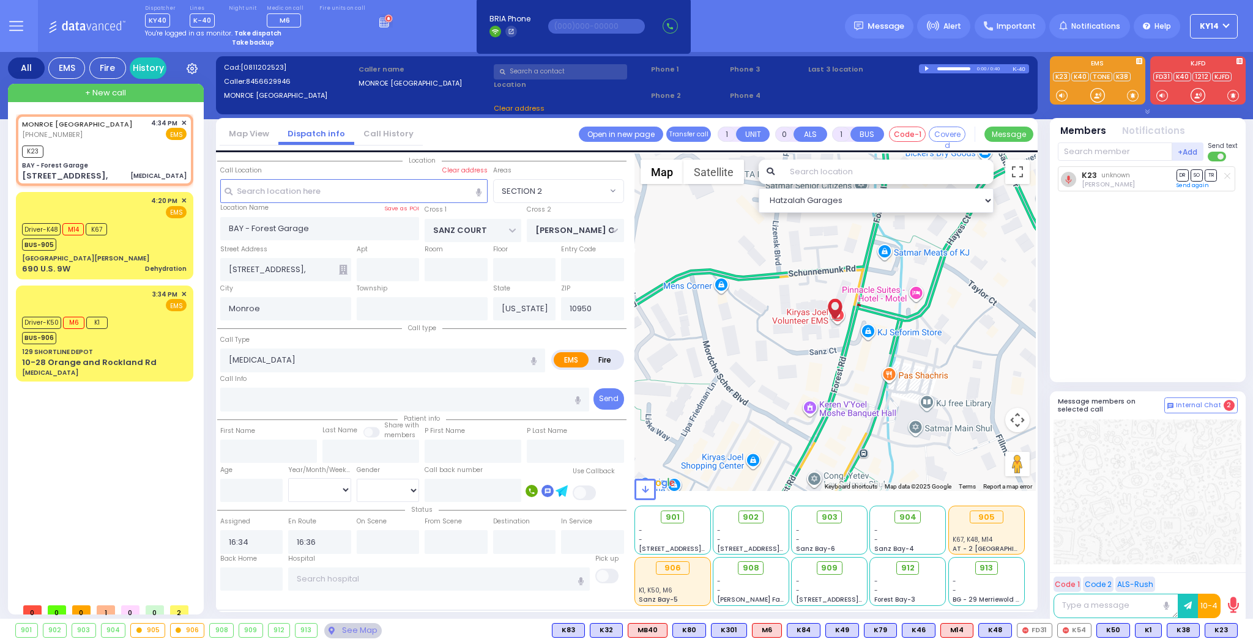
select select "SECTION 2"
select select
radio input "true"
select select
select select "Hatzalah Garages"
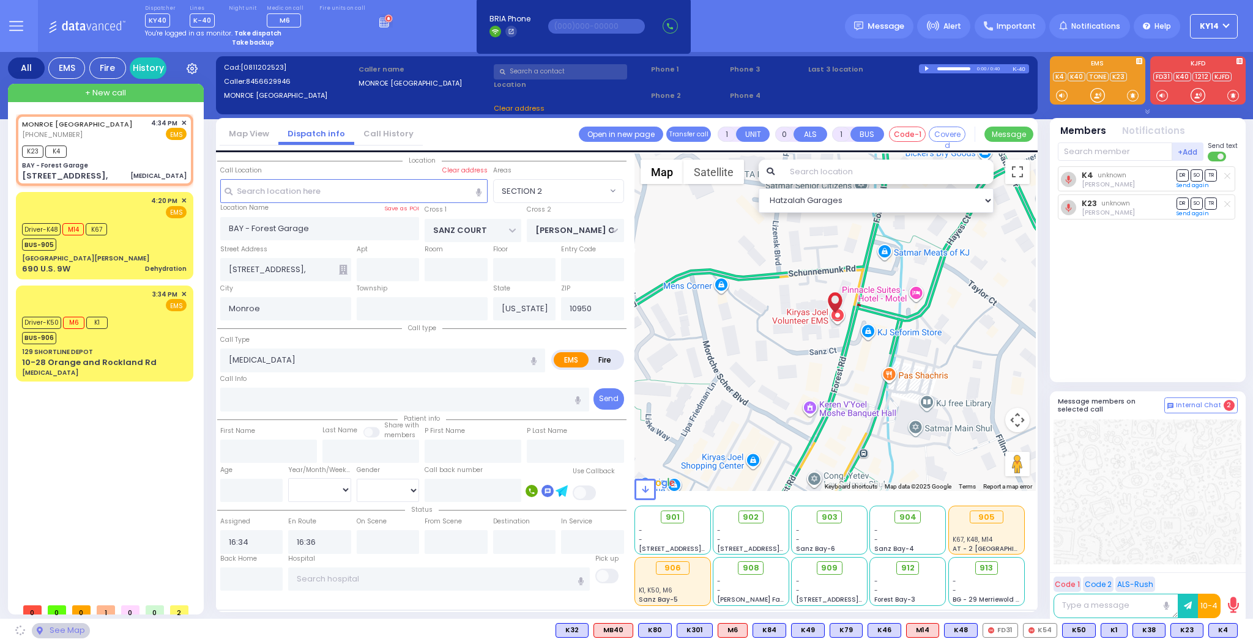
select select "SECTION 2"
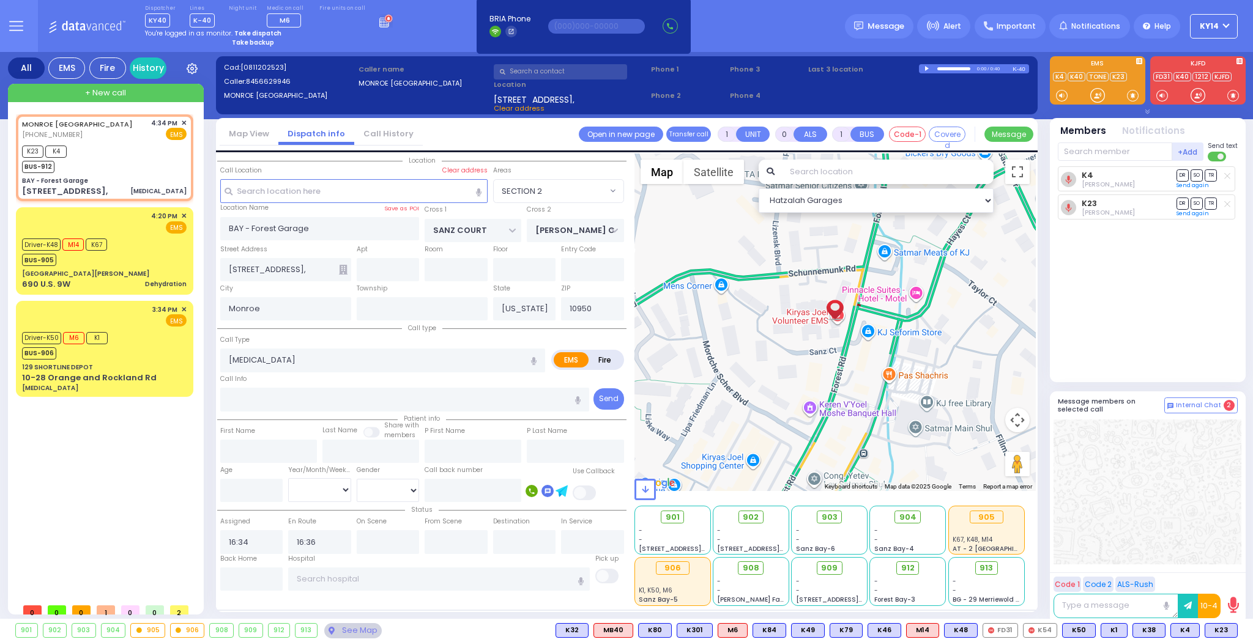
select select
radio input "true"
select select
select select "Hatzalah Garages"
select select "SECTION 2"
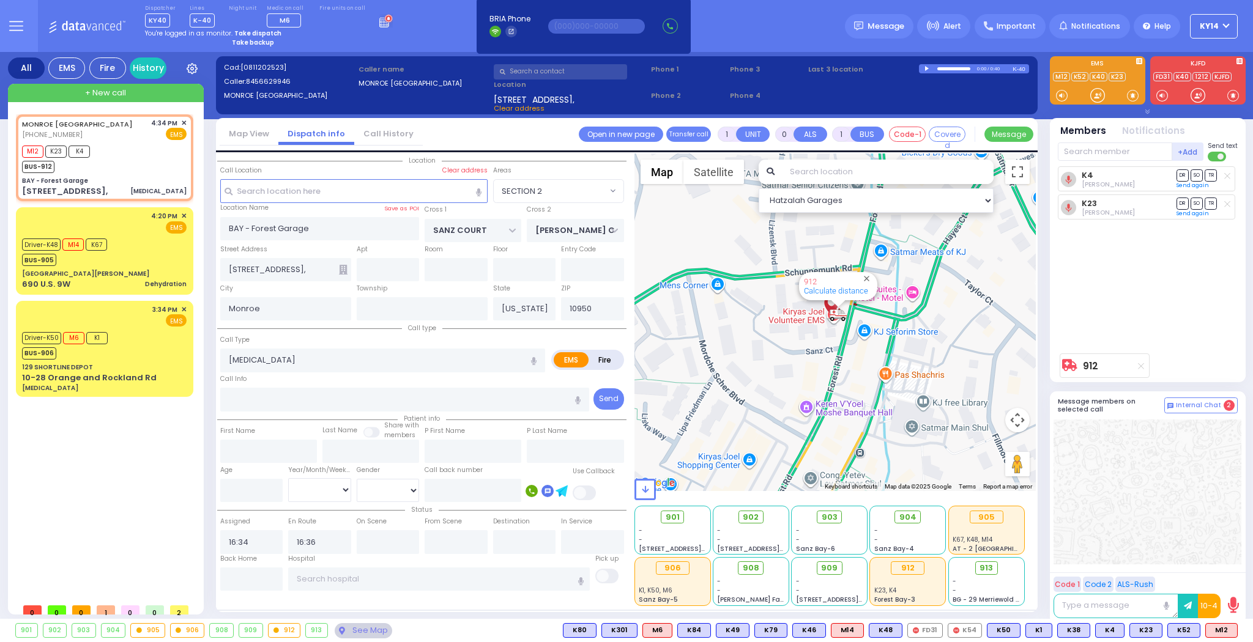
select select
radio input "true"
select select
select select "Hatzalah Garages"
select select "SECTION 2"
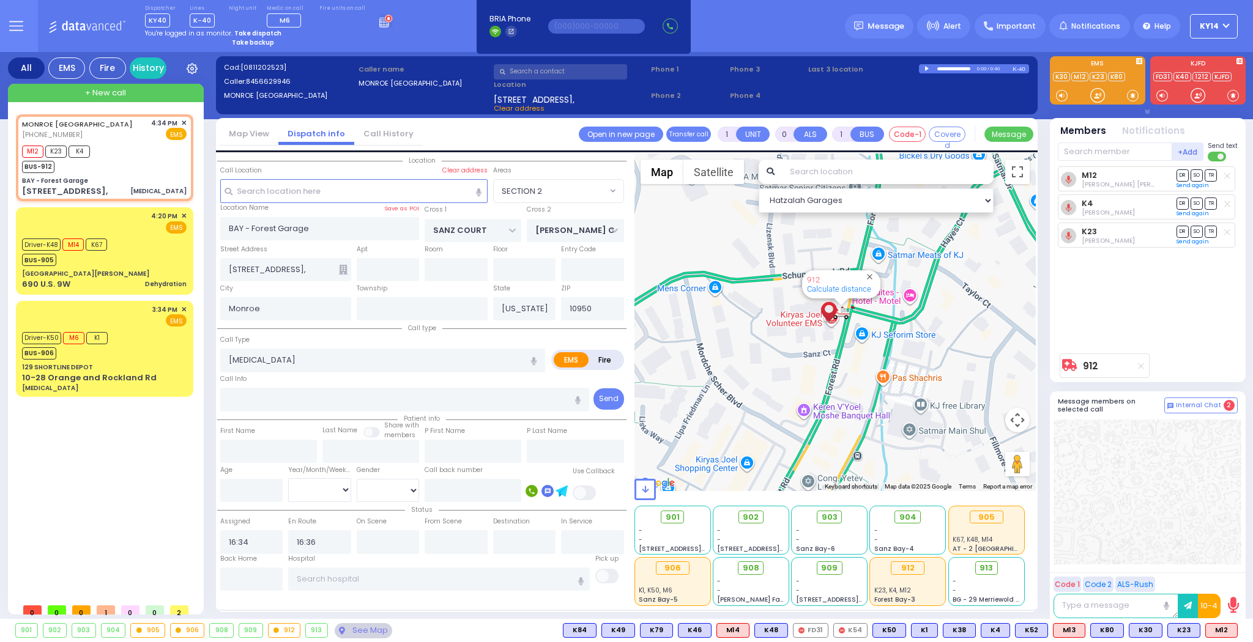
type input "6"
select select
radio input "true"
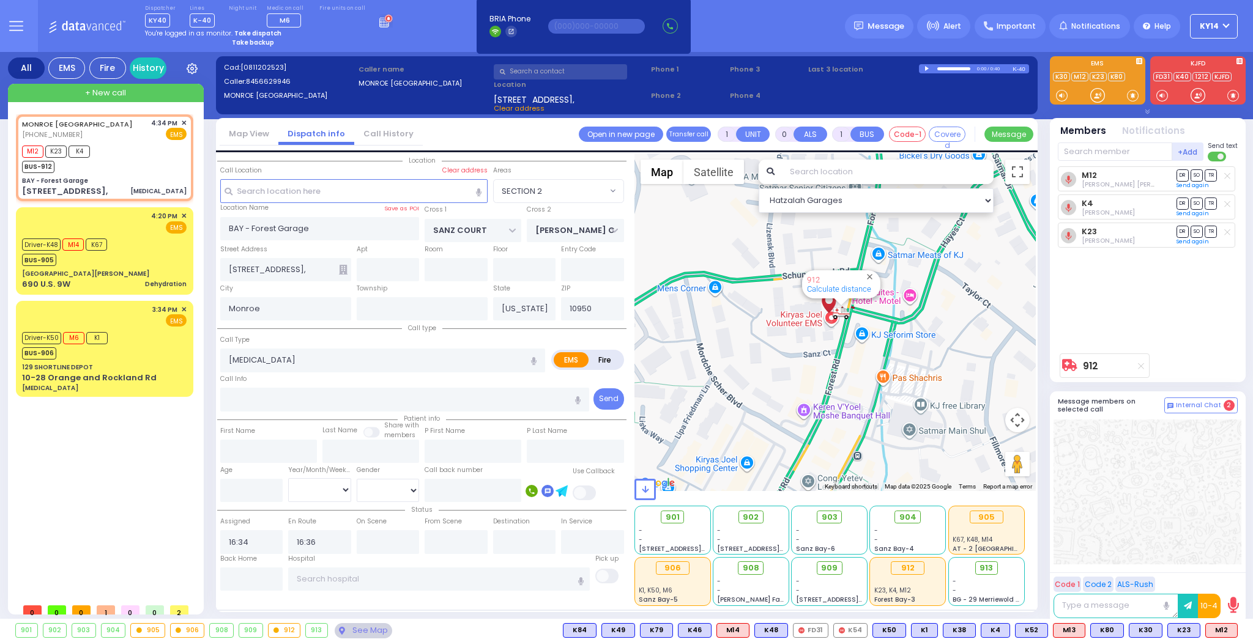
type input "Unknown"
select select "Year"
select select "Hatzalah Garages"
select select "SECTION 2"
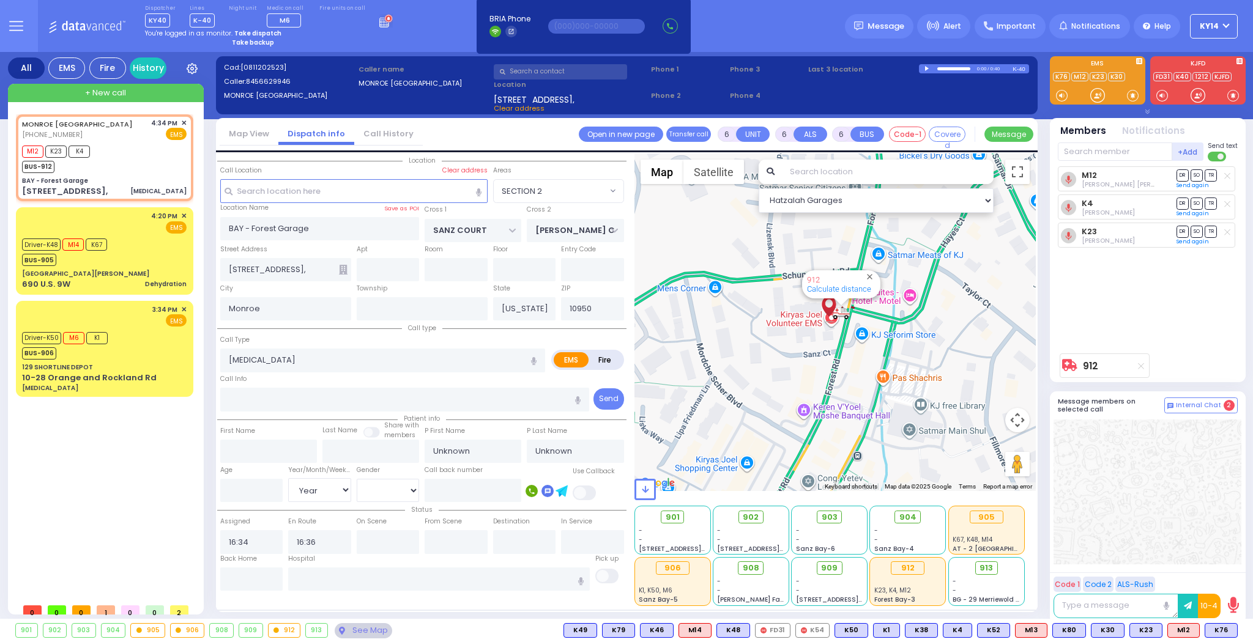
select select
radio input "true"
type input "[PERSON_NAME]"
type input "Zilber"
type input "43"
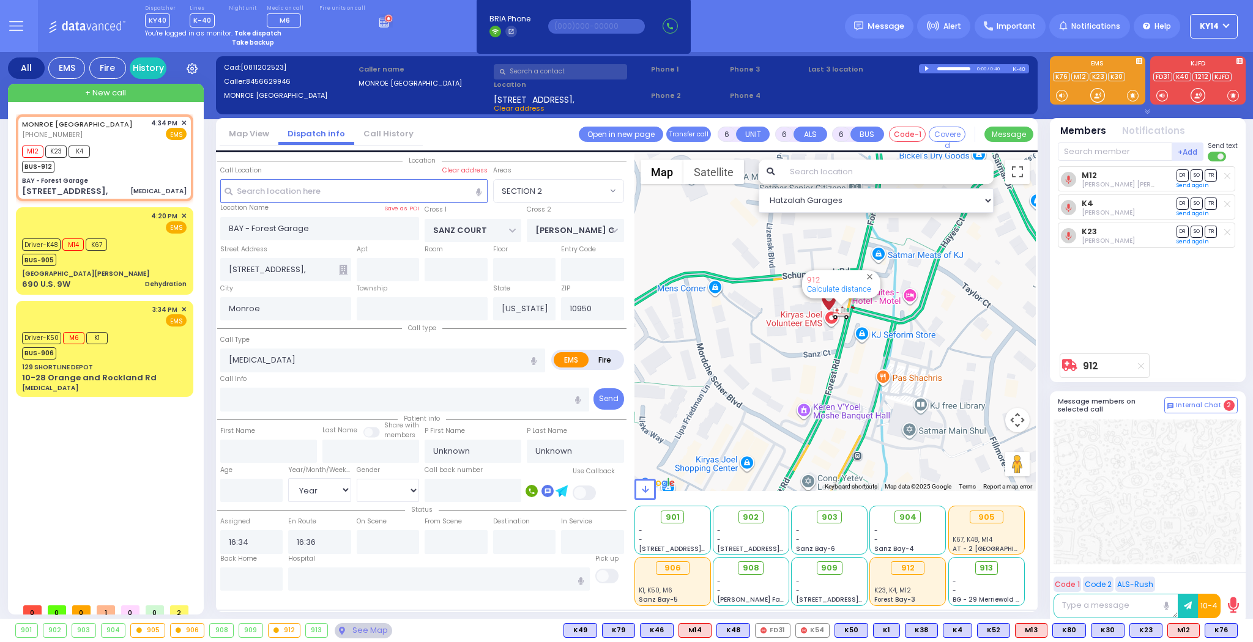
select select "Year"
select select "[DEMOGRAPHIC_DATA]"
select select "Hatzalah Garages"
select select "SECTION 2"
select select
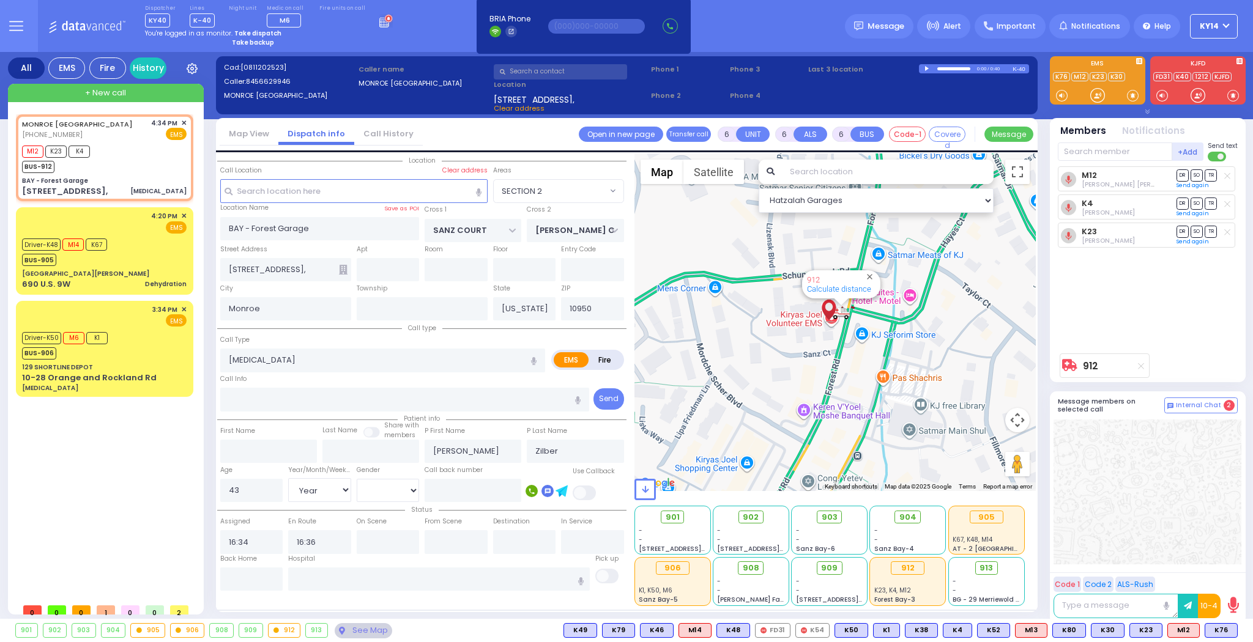
radio input "true"
select select "Year"
select select "[DEMOGRAPHIC_DATA]"
select select "Hatzalah Garages"
select select "SECTION 2"
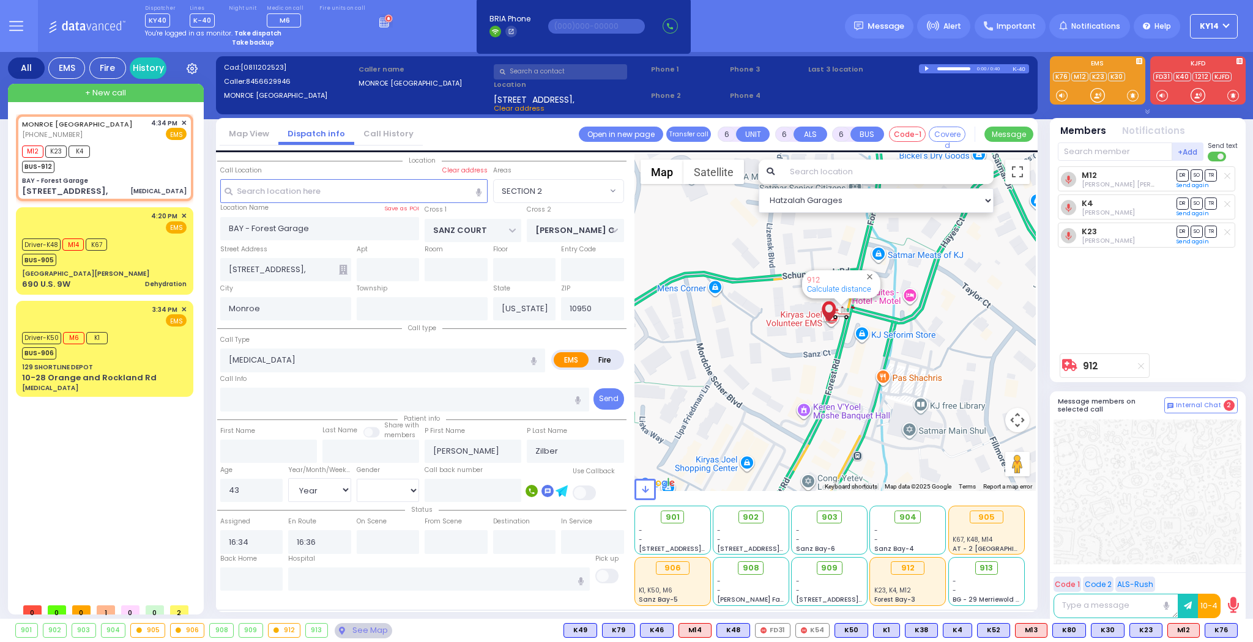
select select
radio input "true"
select select "Year"
select select "[DEMOGRAPHIC_DATA]"
select select "Hatzalah Garages"
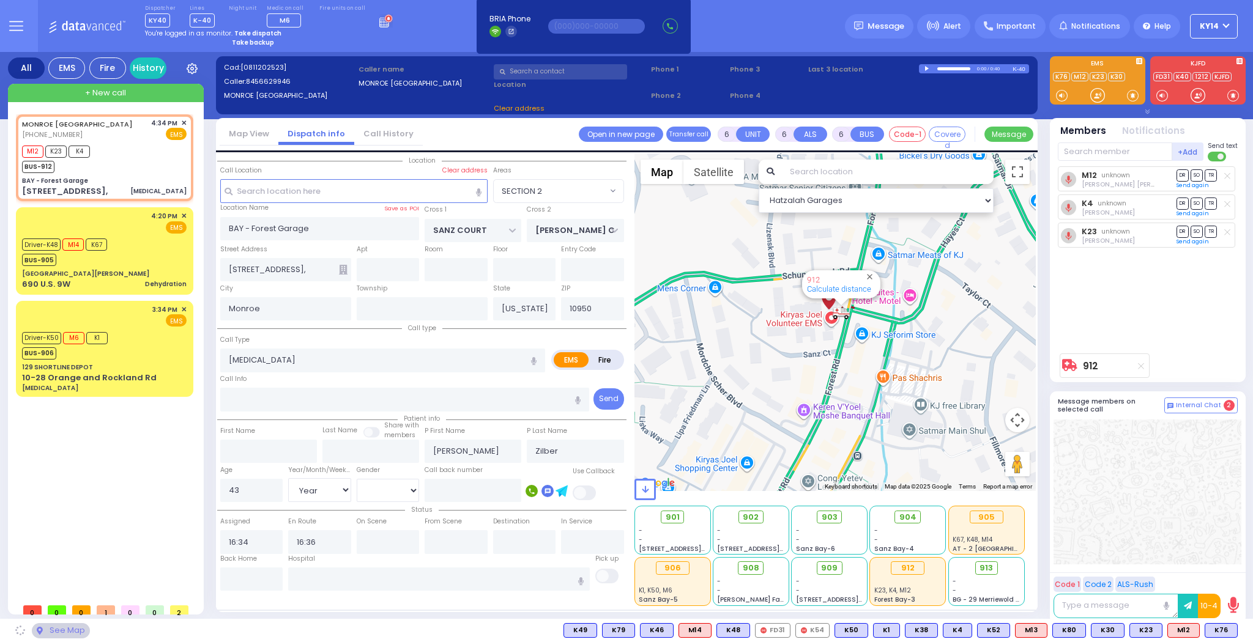
select select "SECTION 2"
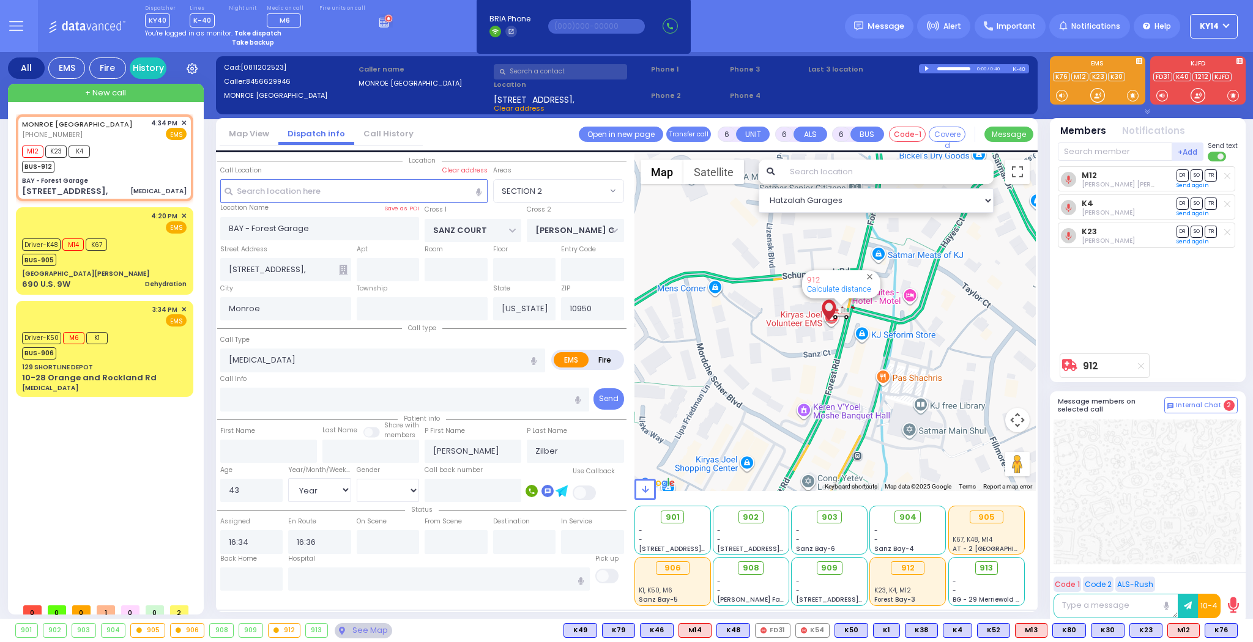
select select
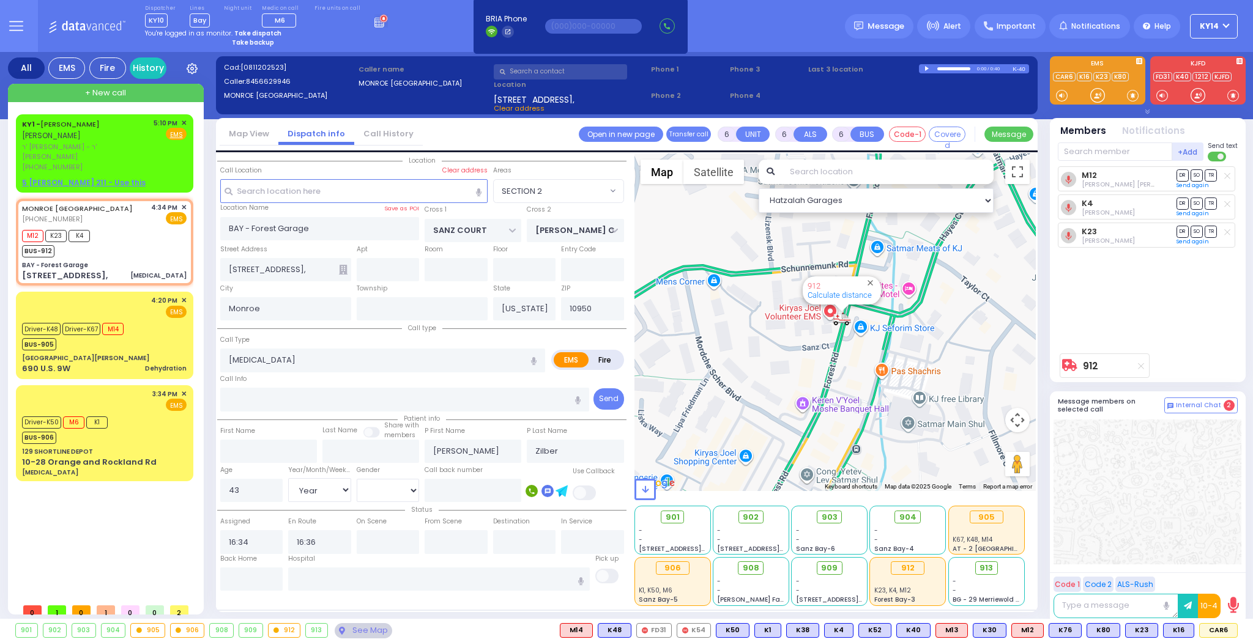
select select "SECTION 2"
select select "Year"
select select "[DEMOGRAPHIC_DATA]"
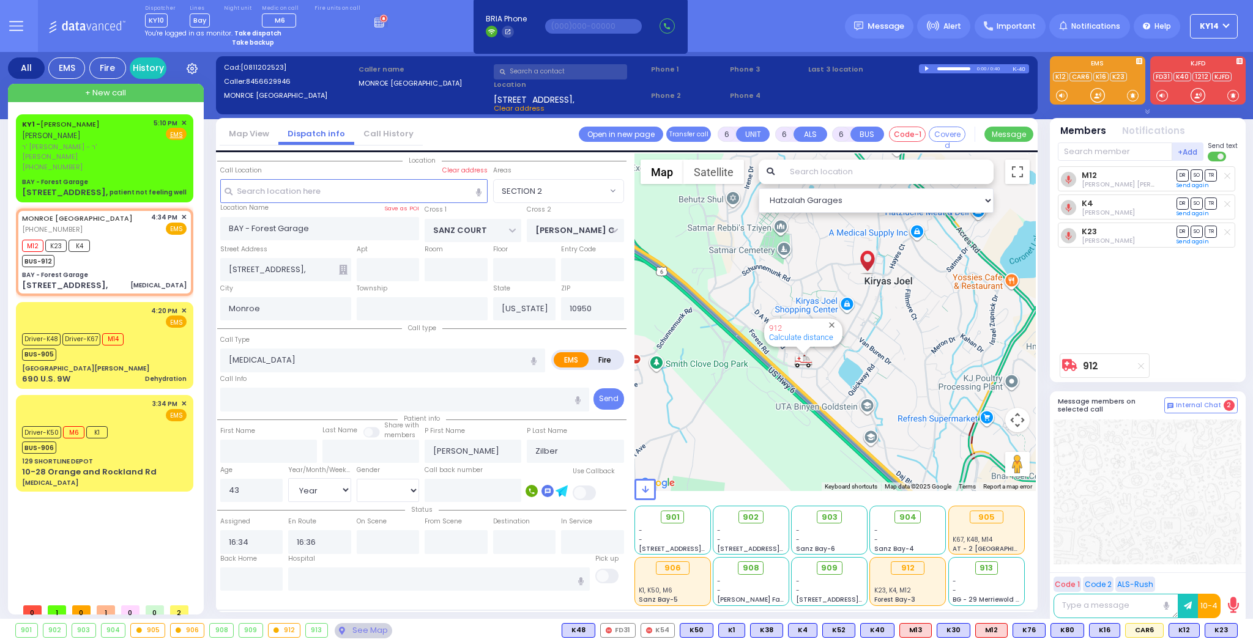
select select
radio input "true"
select select "Year"
select select "[DEMOGRAPHIC_DATA]"
type input "16:40"
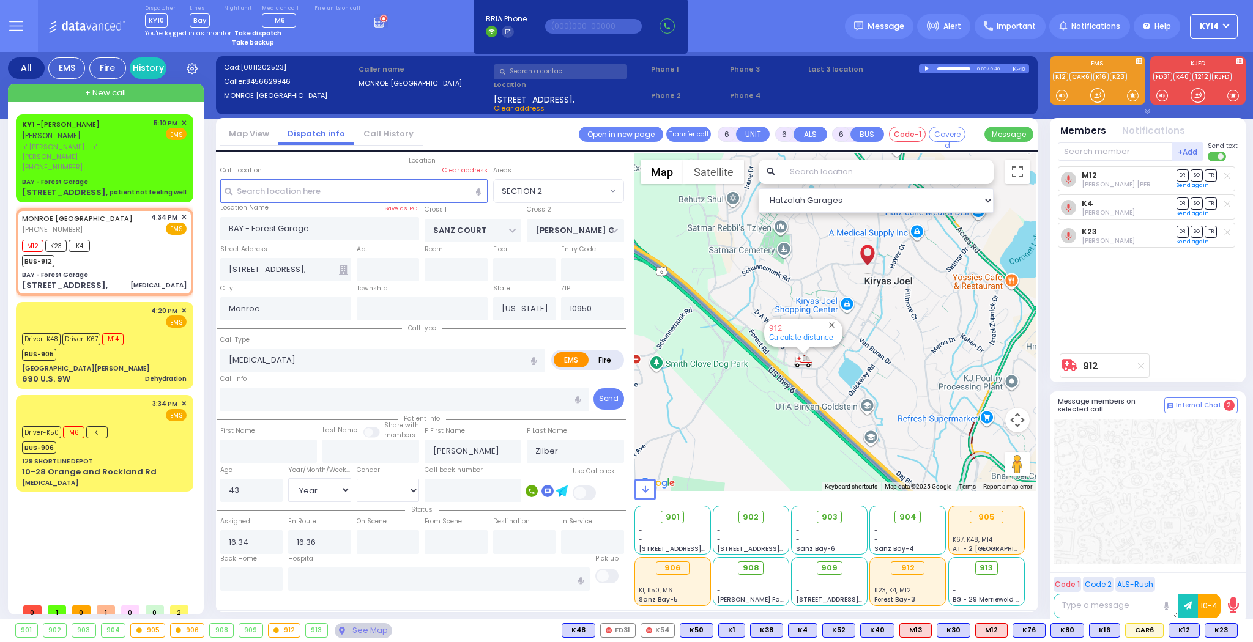
type input "17:14"
select select "Hatzalah Garages"
select select
radio input "true"
select select "Year"
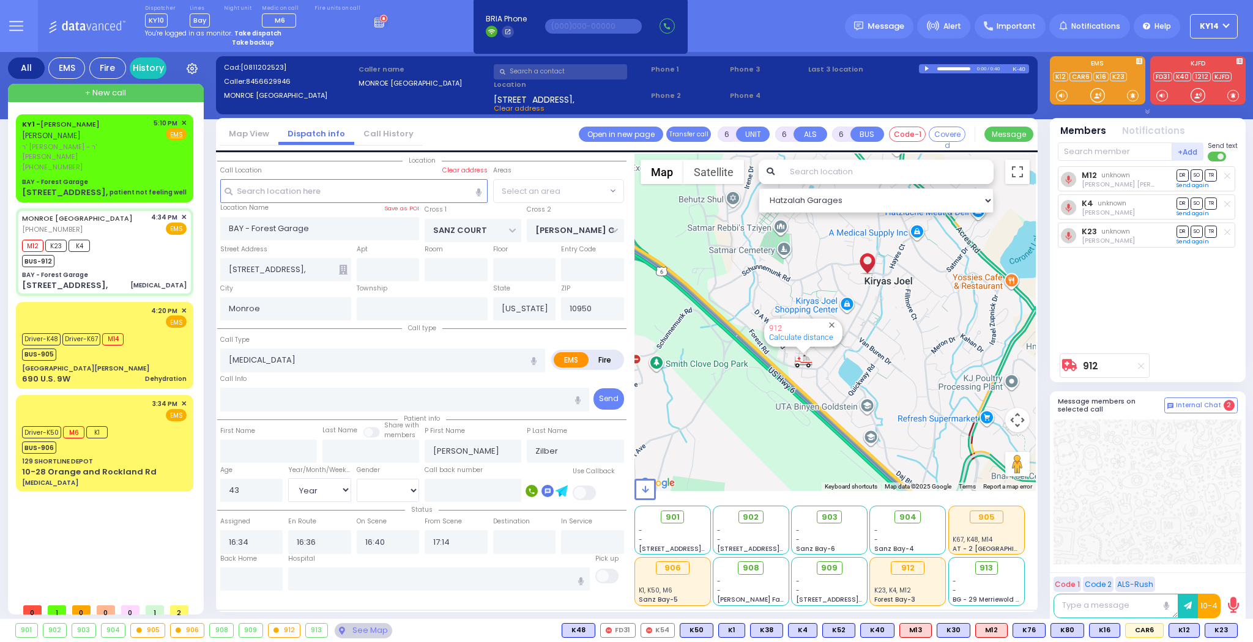
select select "[DEMOGRAPHIC_DATA]"
select select "Hatzalah Garages"
select select "SECTION 2"
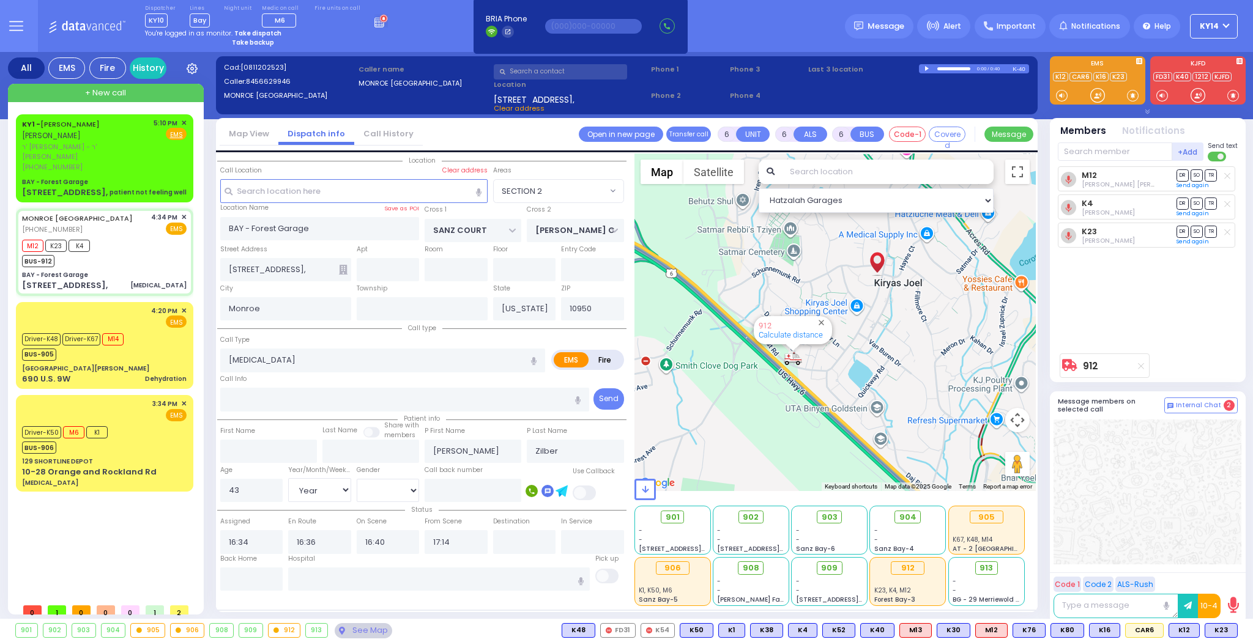
select select
radio input "true"
select select "Year"
select select "[DEMOGRAPHIC_DATA]"
select select "Hatzalah Garages"
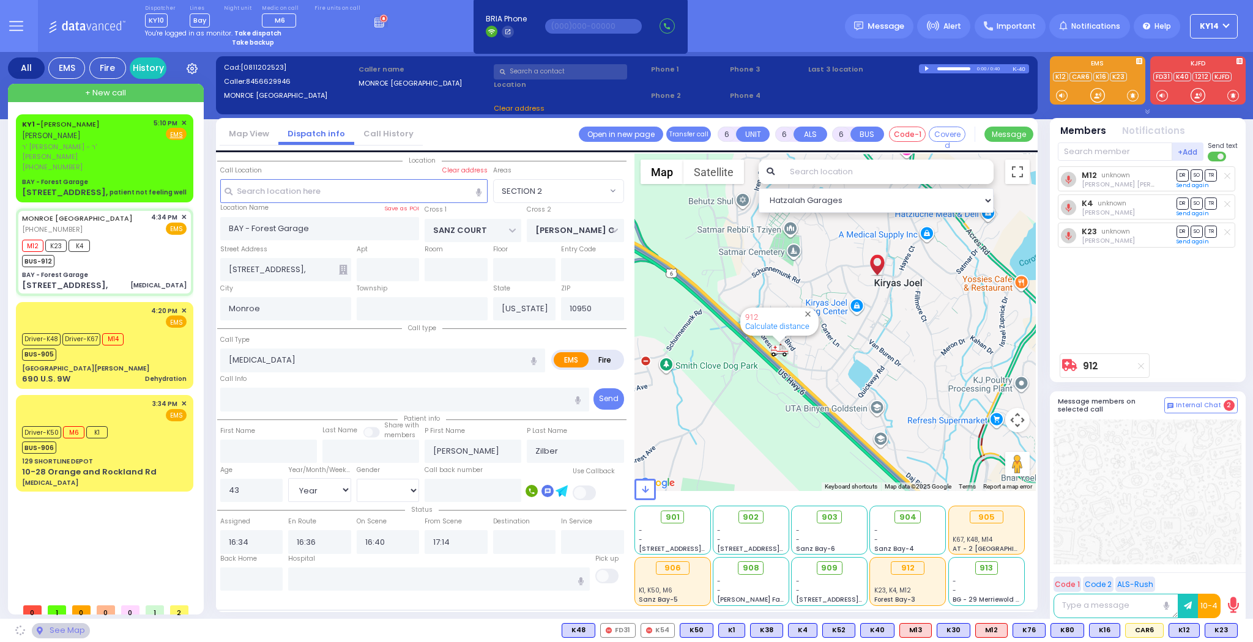
select select "SECTION 2"
